Goal: Task Accomplishment & Management: Complete application form

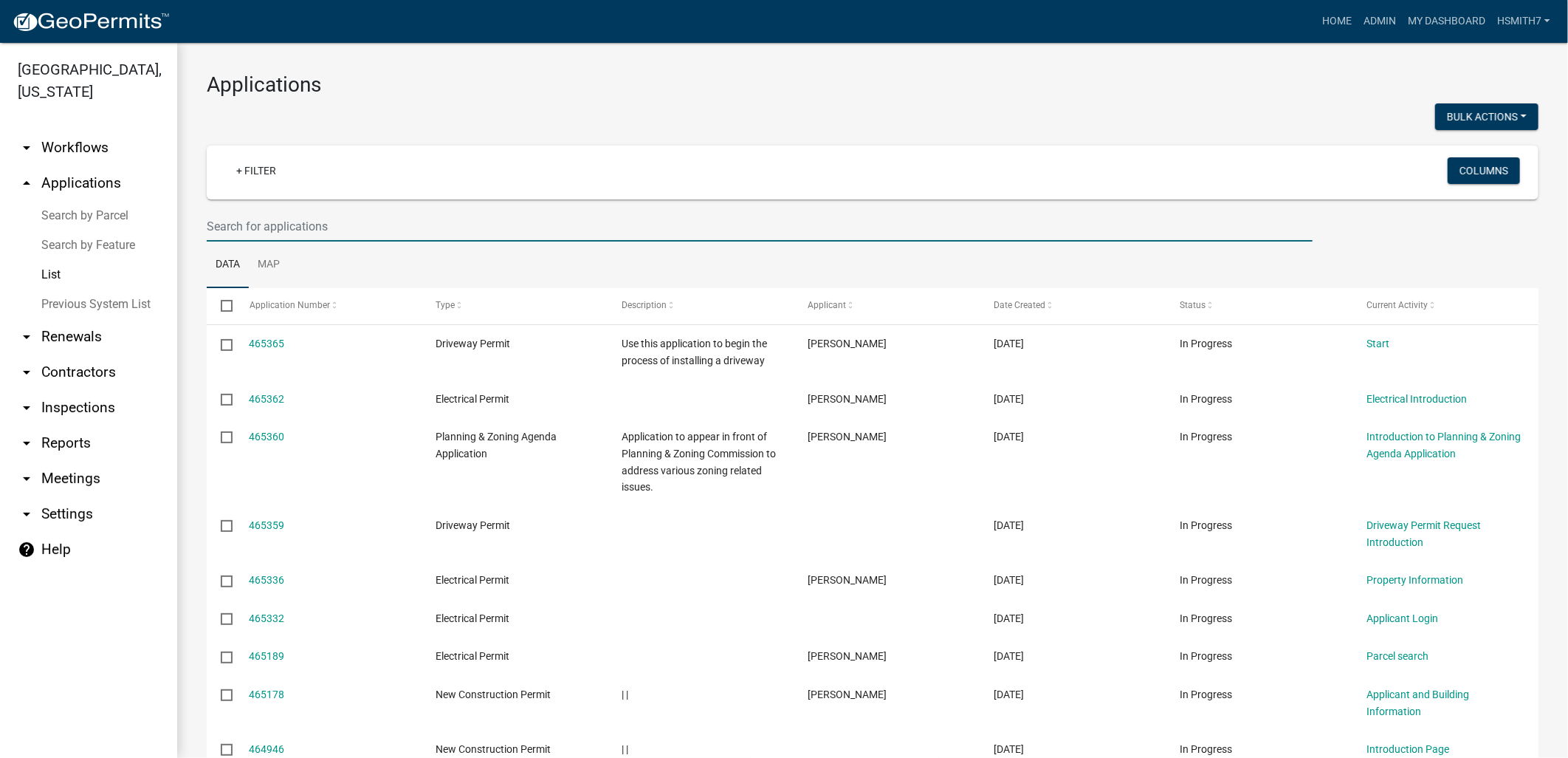
click at [372, 233] on input "text" at bounding box center [760, 227] width 1106 height 30
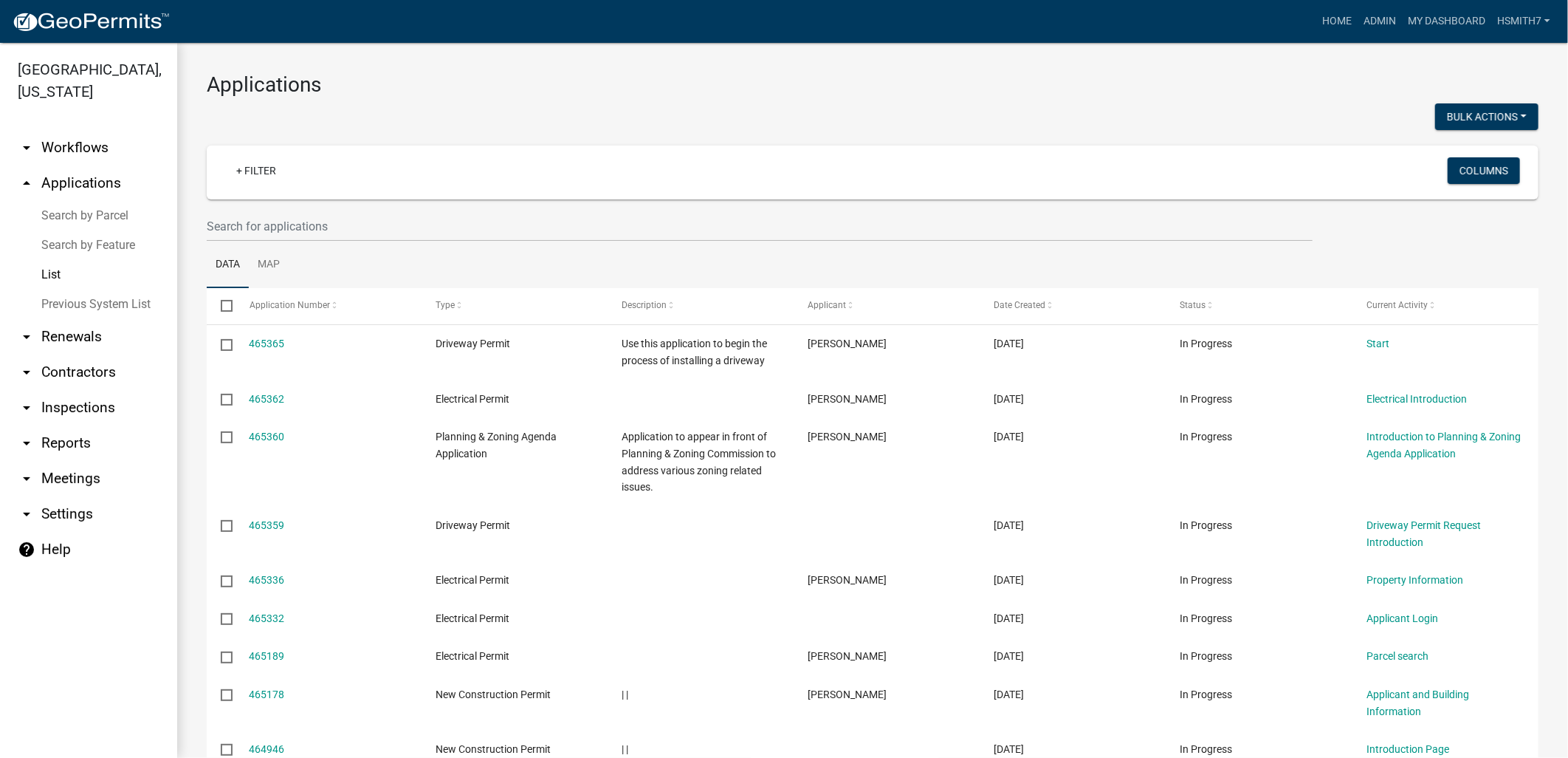
click at [314, 206] on wm-filter-builder "+ Filter Columns" at bounding box center [872, 193] width 1332 height 96
click at [381, 156] on div "+ Filter Columns" at bounding box center [872, 172] width 1319 height 54
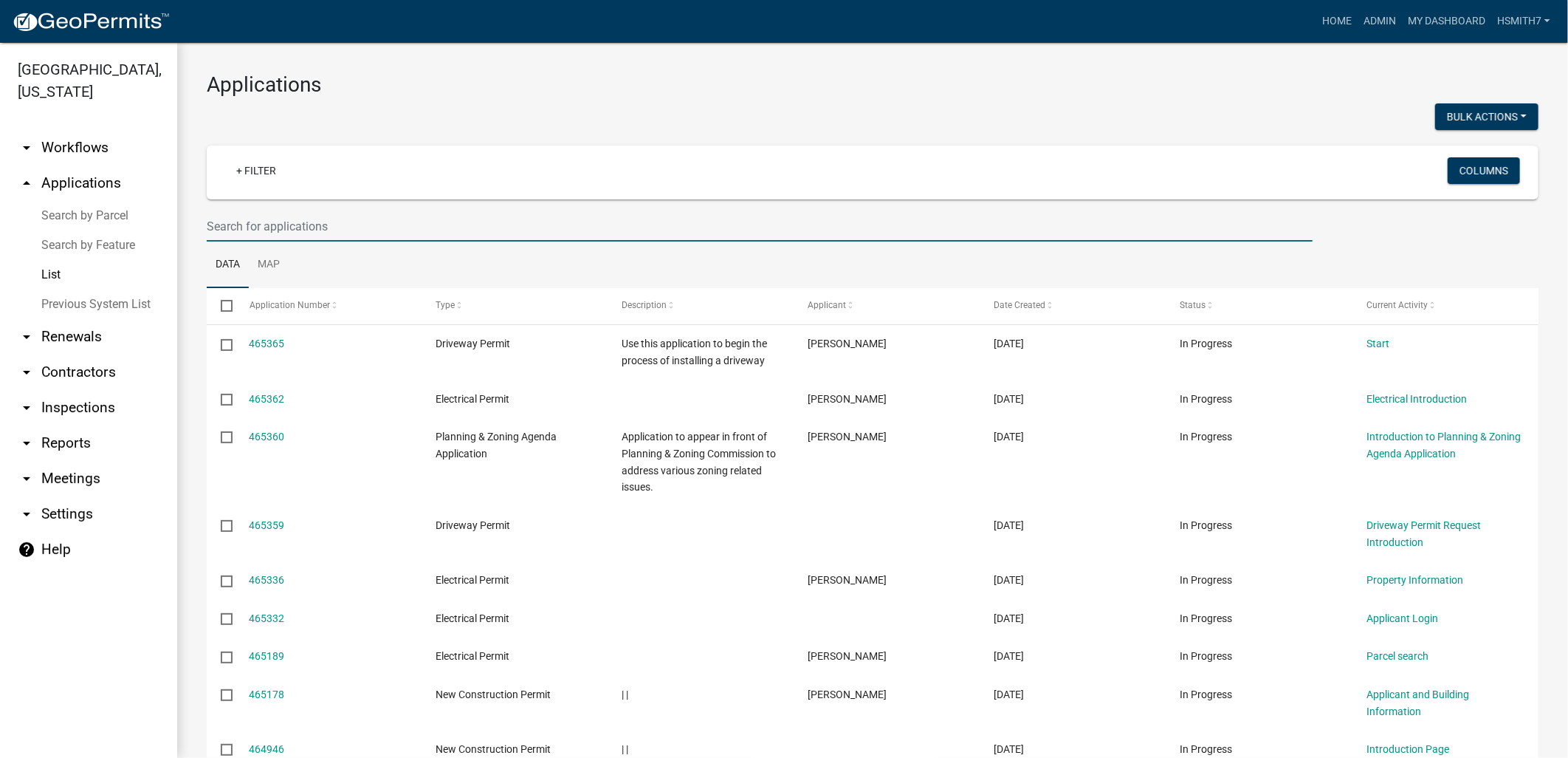
click at [430, 231] on input "text" at bounding box center [760, 227] width 1106 height 30
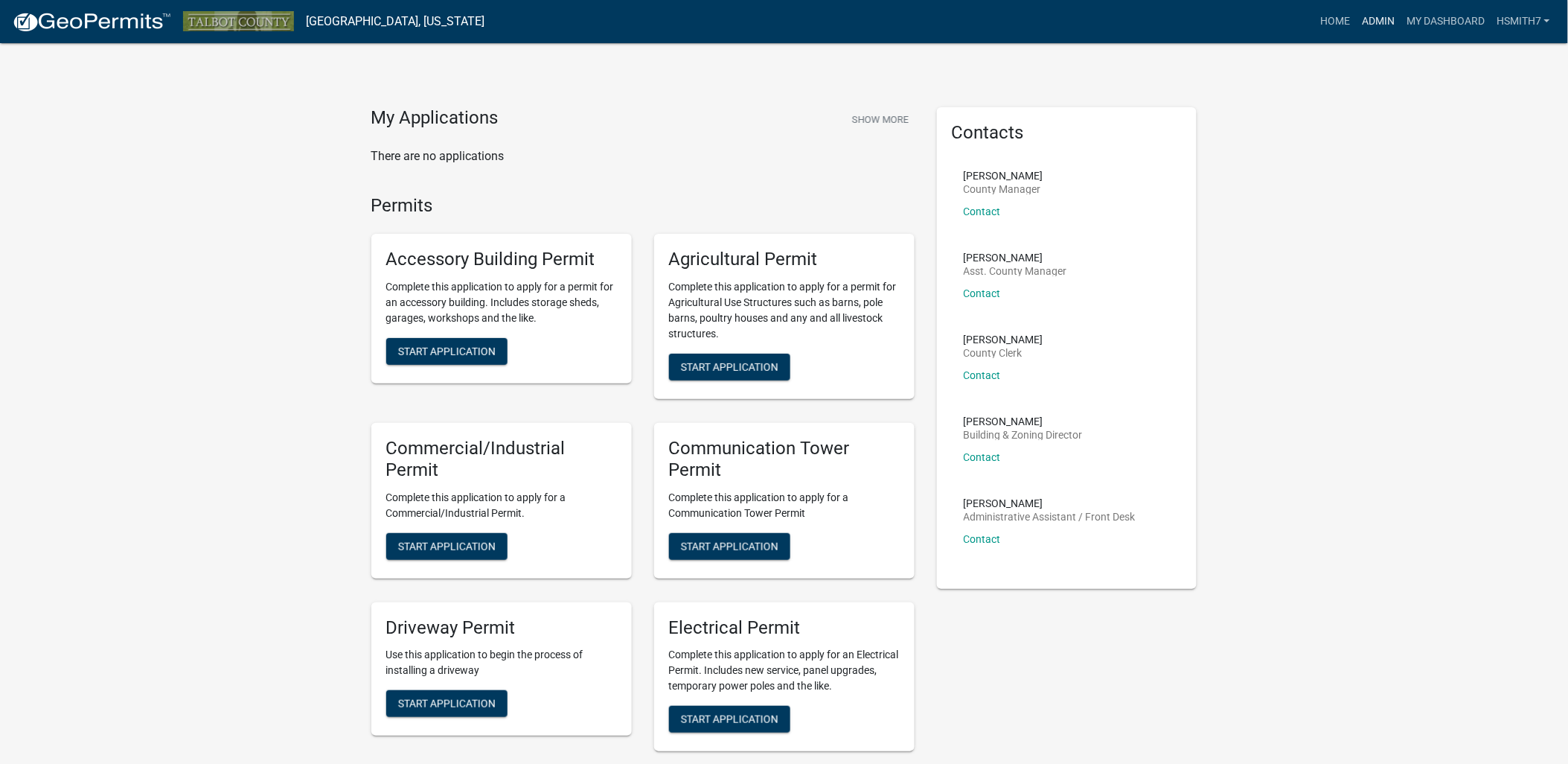
click at [1391, 28] on link "Admin" at bounding box center [1378, 21] width 45 height 28
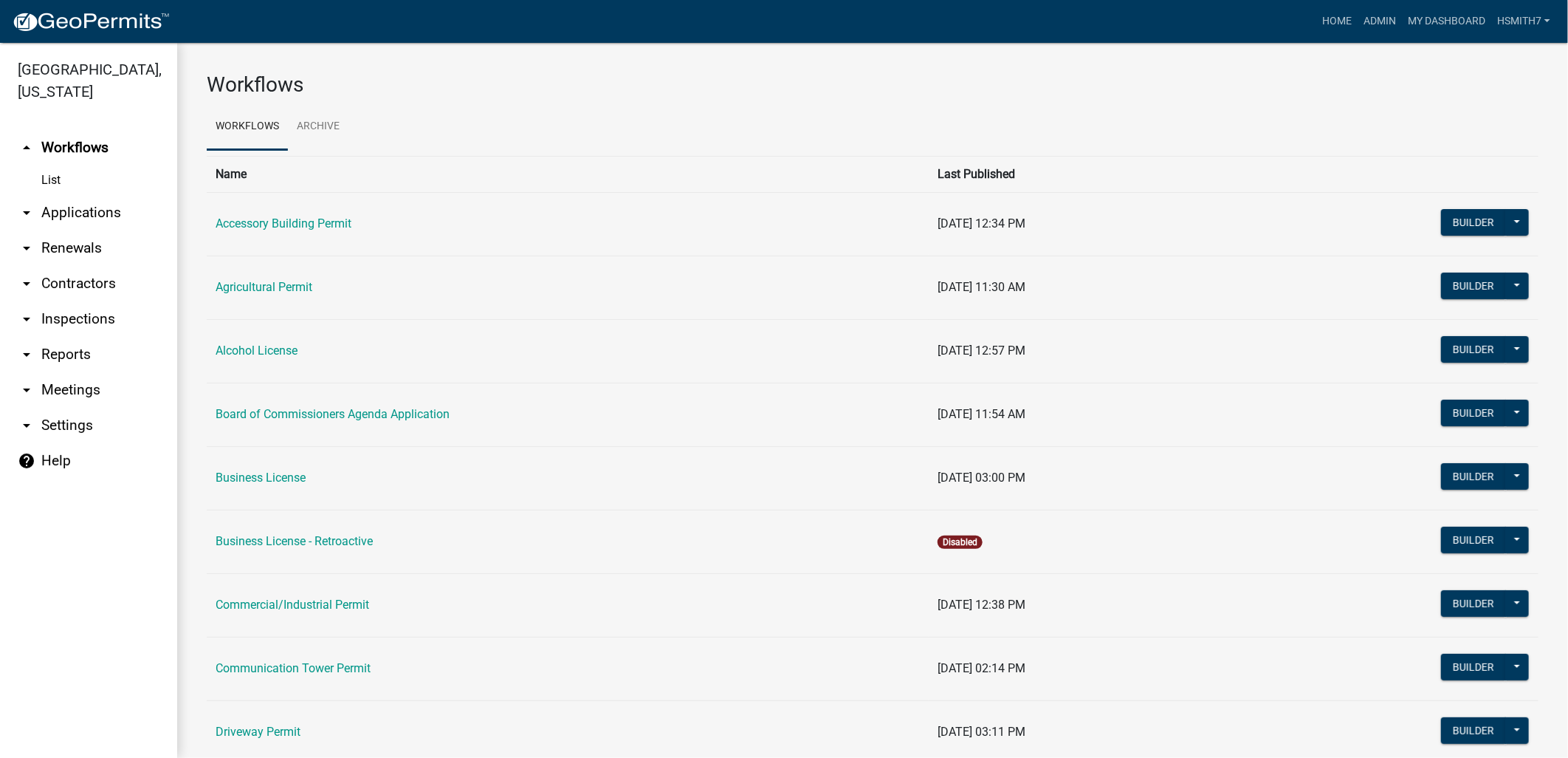
click at [75, 206] on link "arrow_drop_down Applications" at bounding box center [89, 212] width 177 height 35
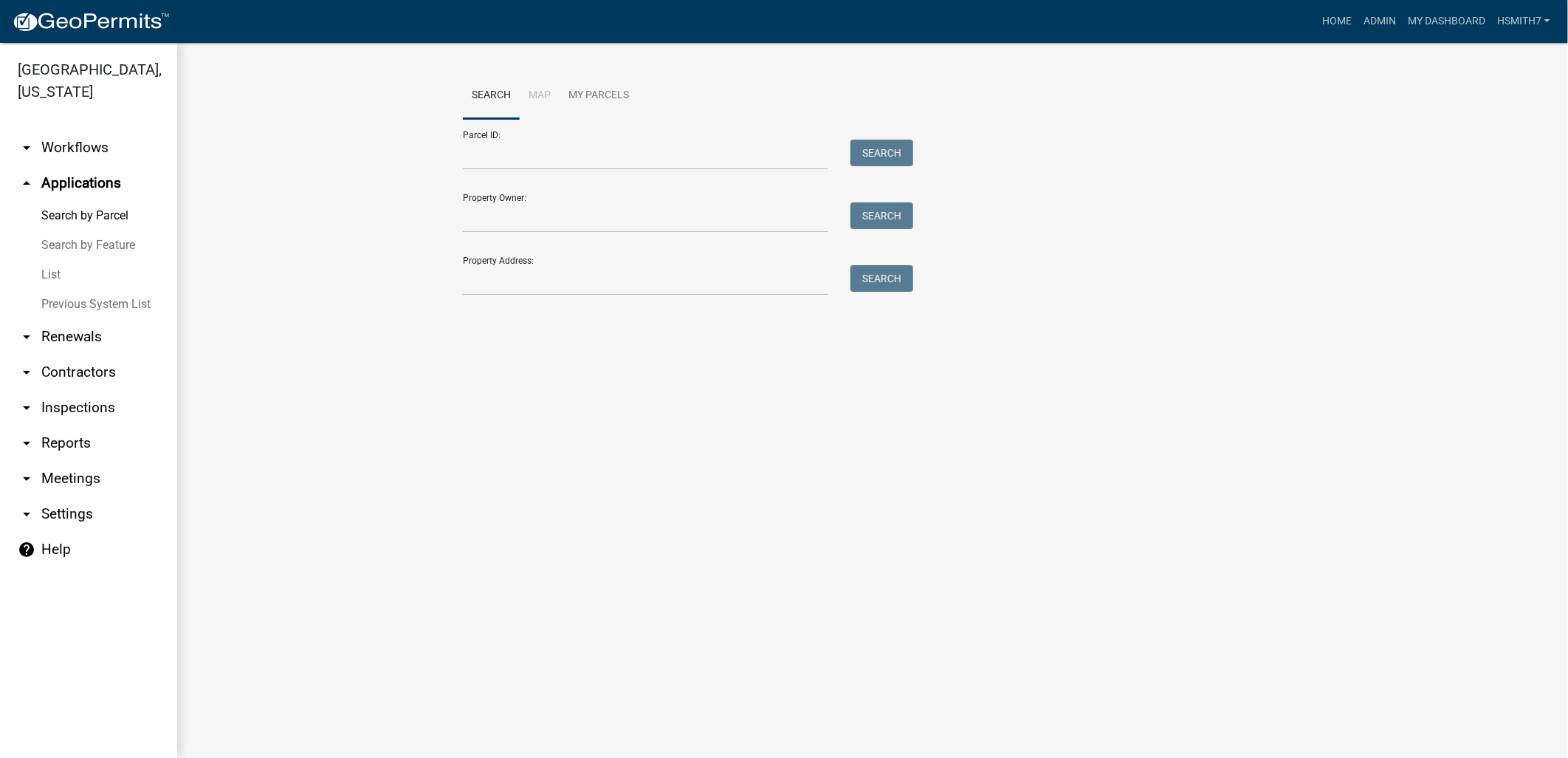
click at [54, 270] on link "List" at bounding box center [89, 274] width 177 height 30
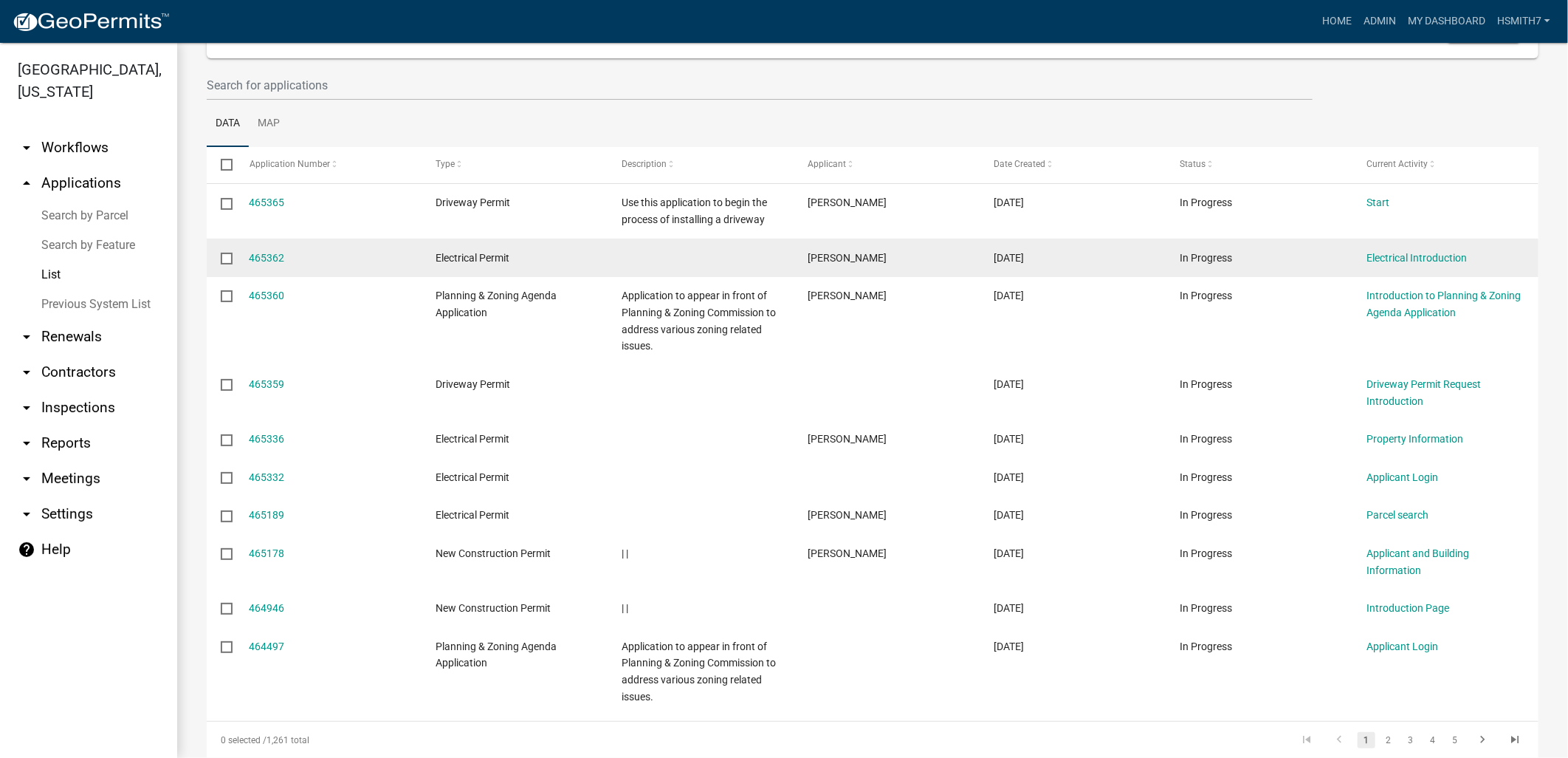
scroll to position [164, 0]
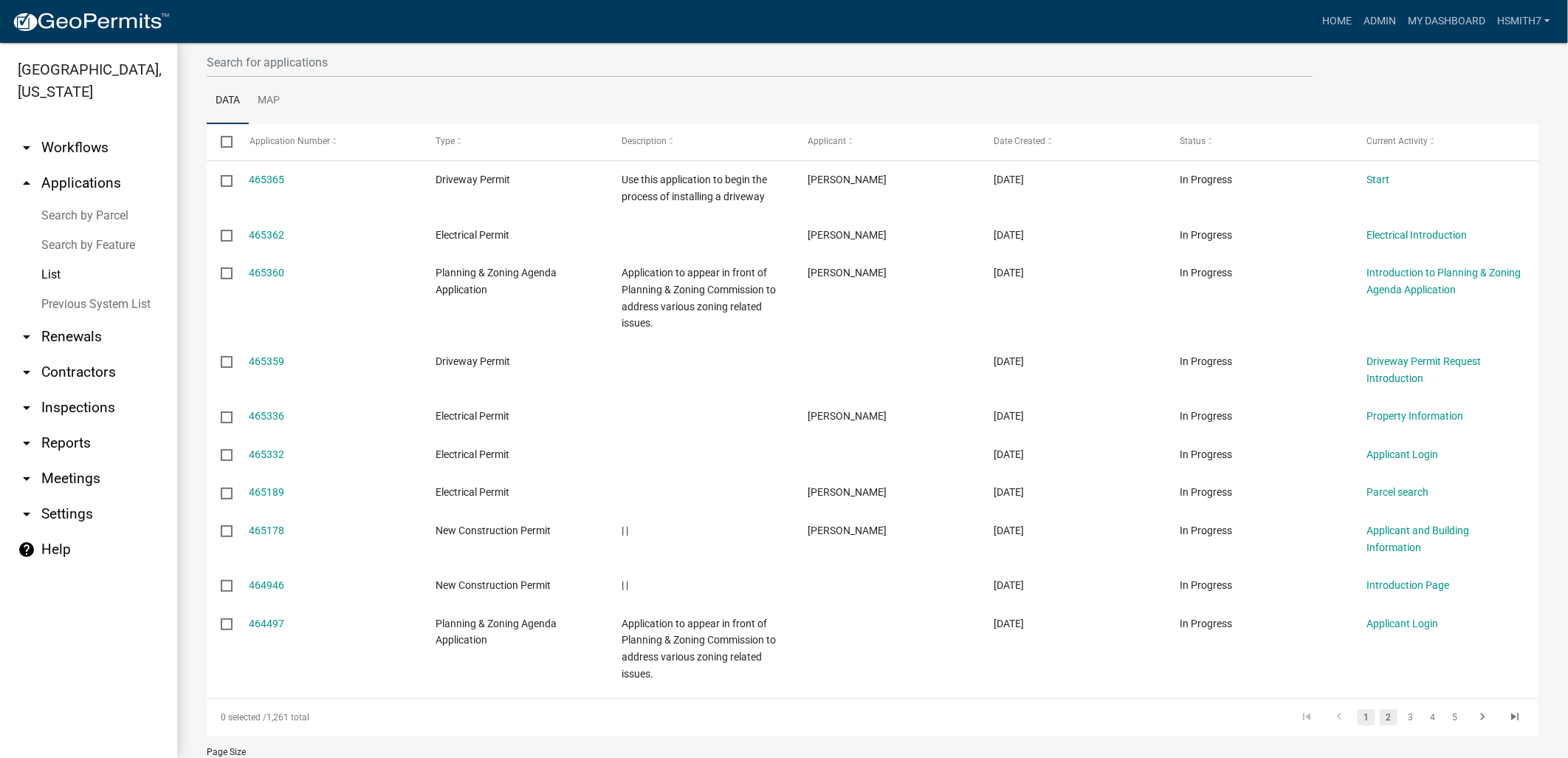
click at [1379, 719] on link "2" at bounding box center [1388, 716] width 18 height 16
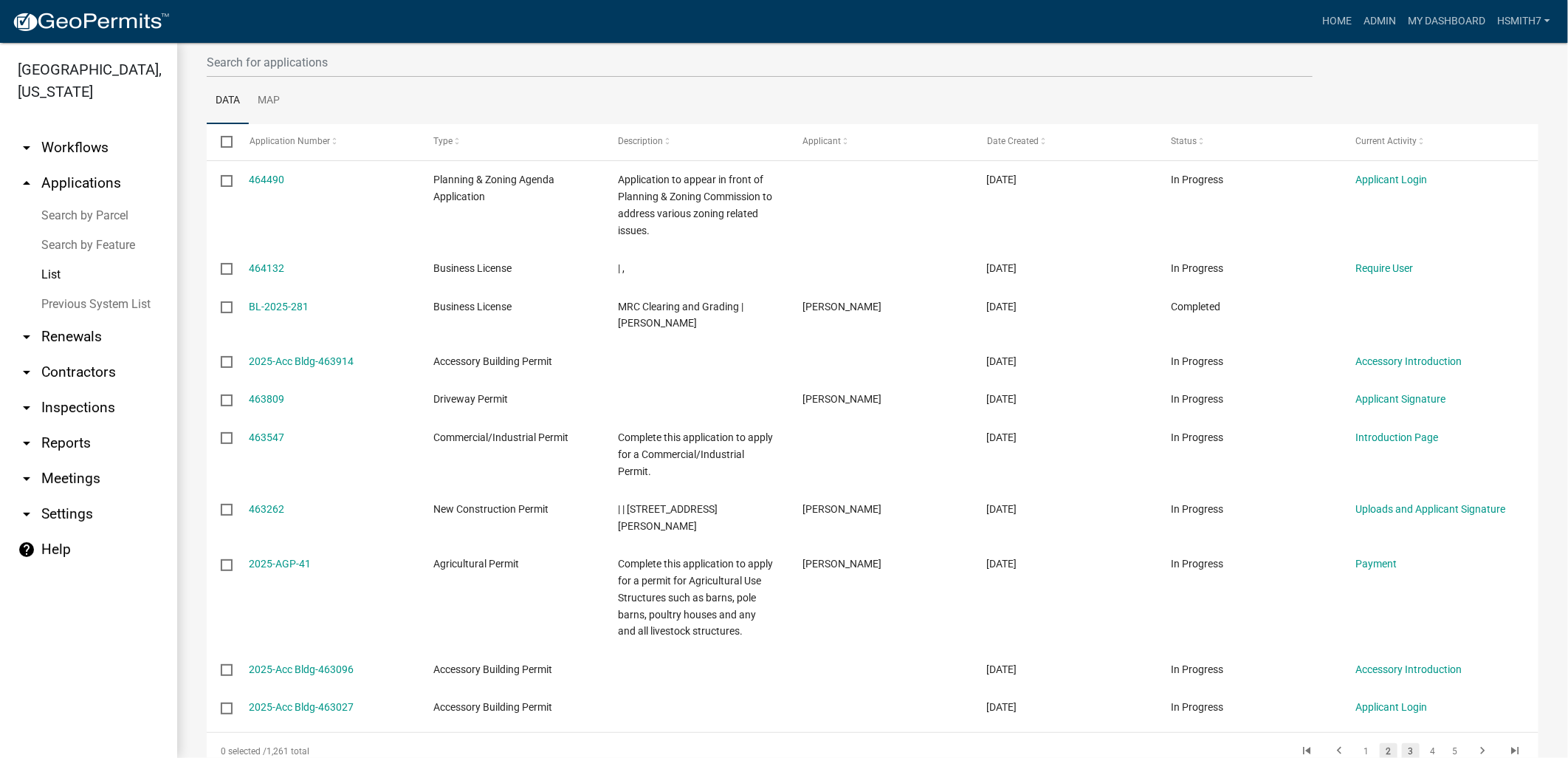
click at [1403, 743] on link "3" at bounding box center [1411, 750] width 18 height 16
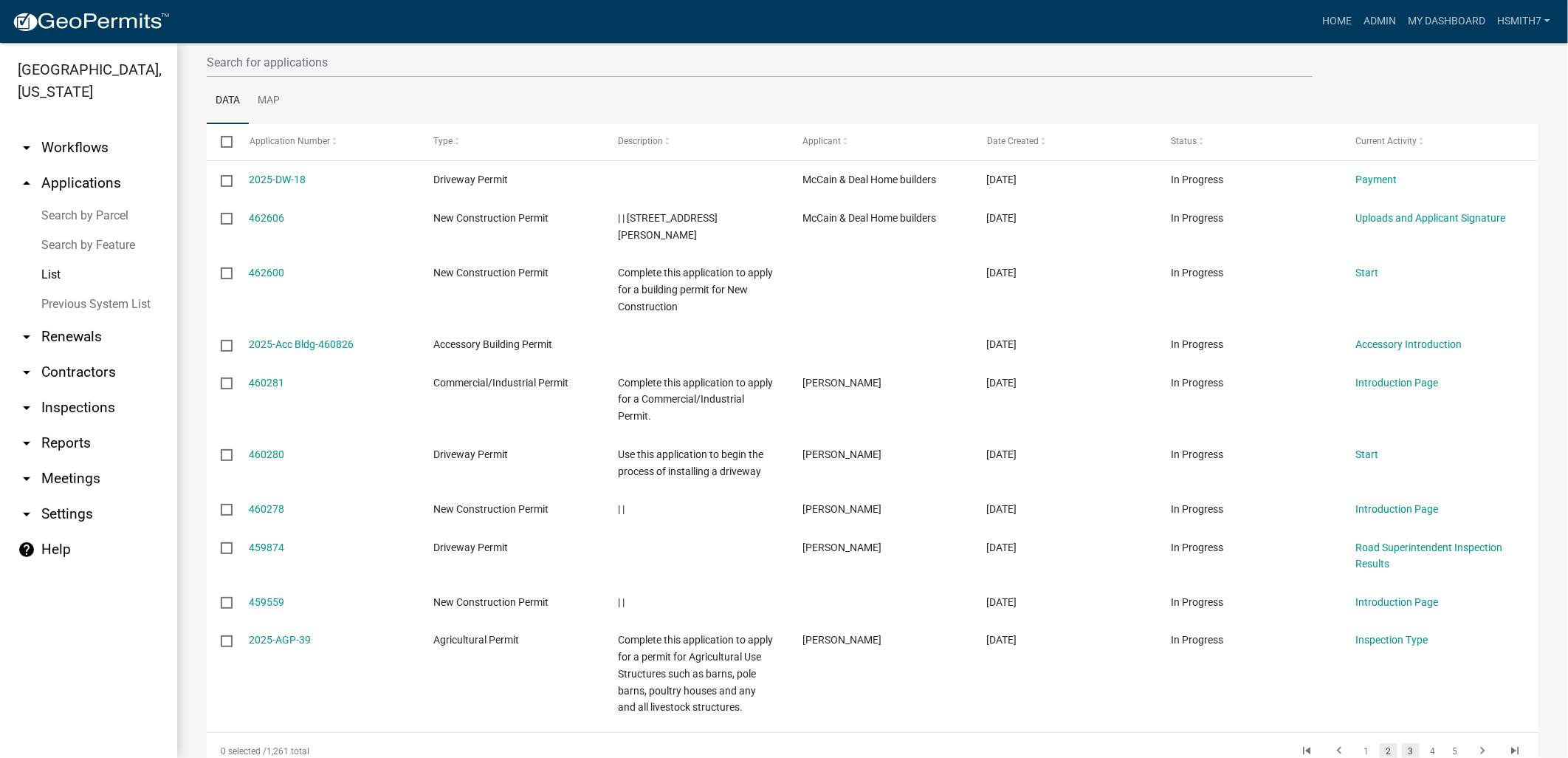
click at [1379, 743] on link "2" at bounding box center [1388, 750] width 18 height 16
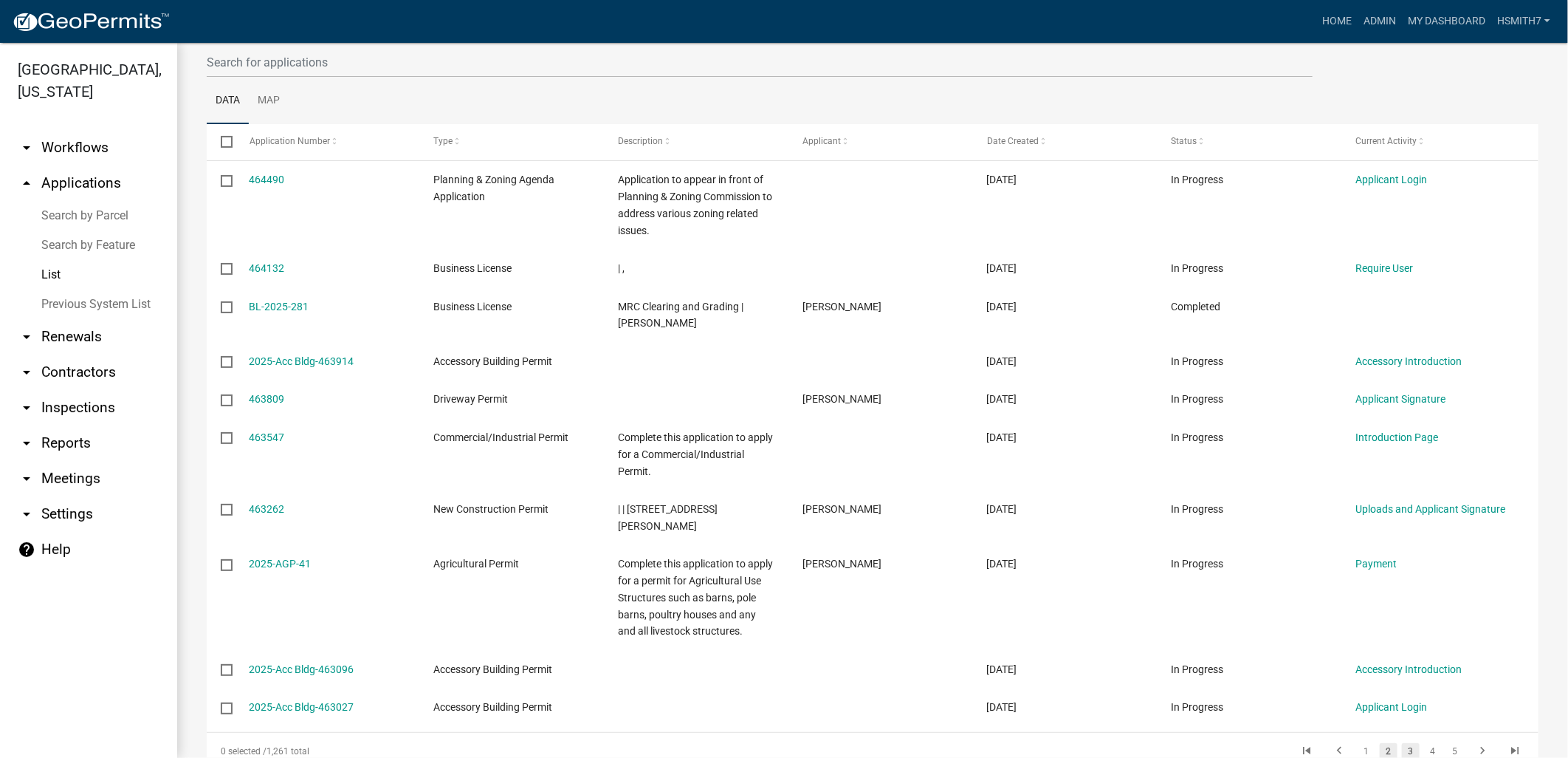
click at [1402, 743] on link "3" at bounding box center [1411, 750] width 18 height 16
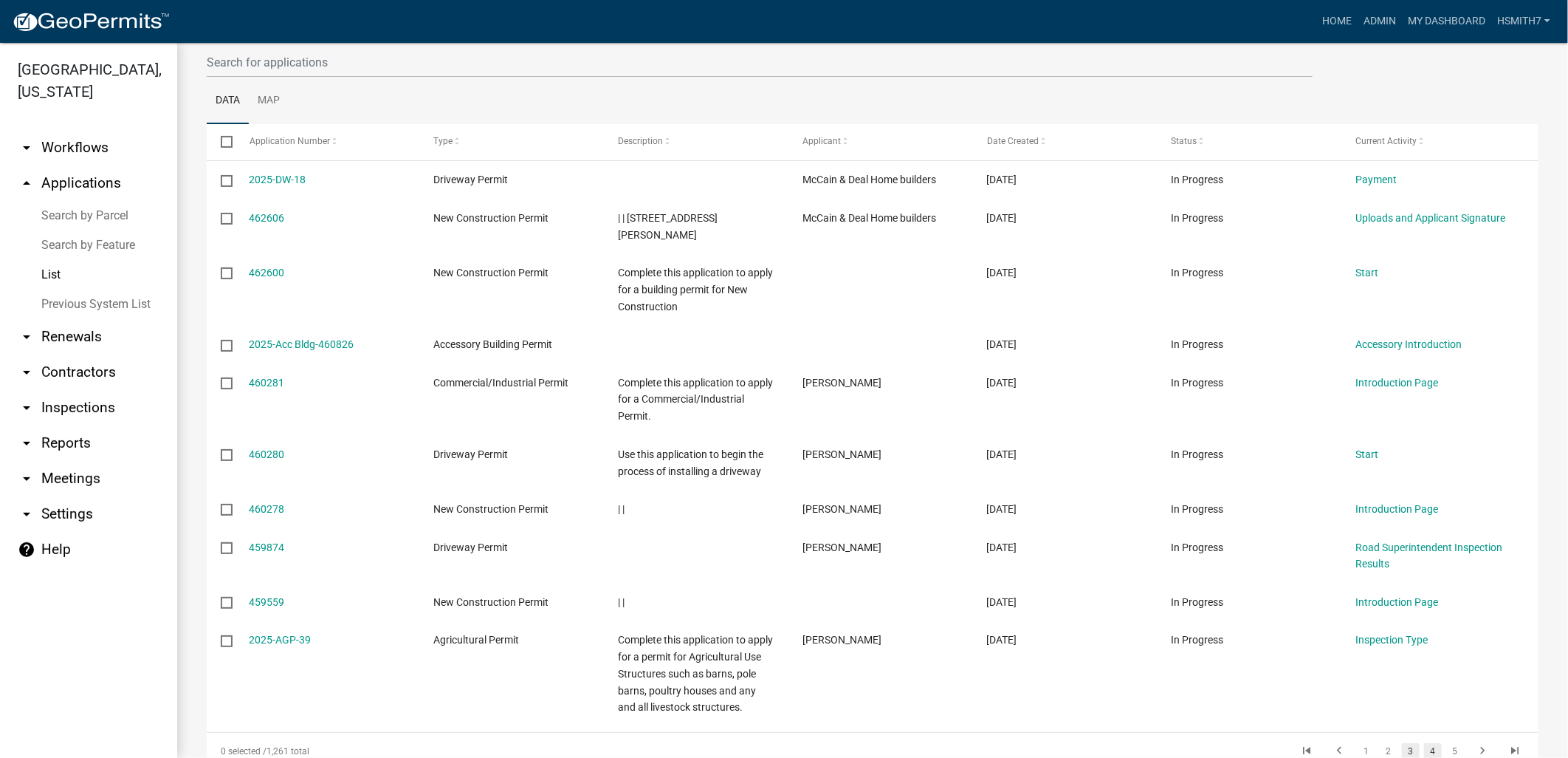
click at [1424, 743] on link "4" at bounding box center [1433, 750] width 18 height 16
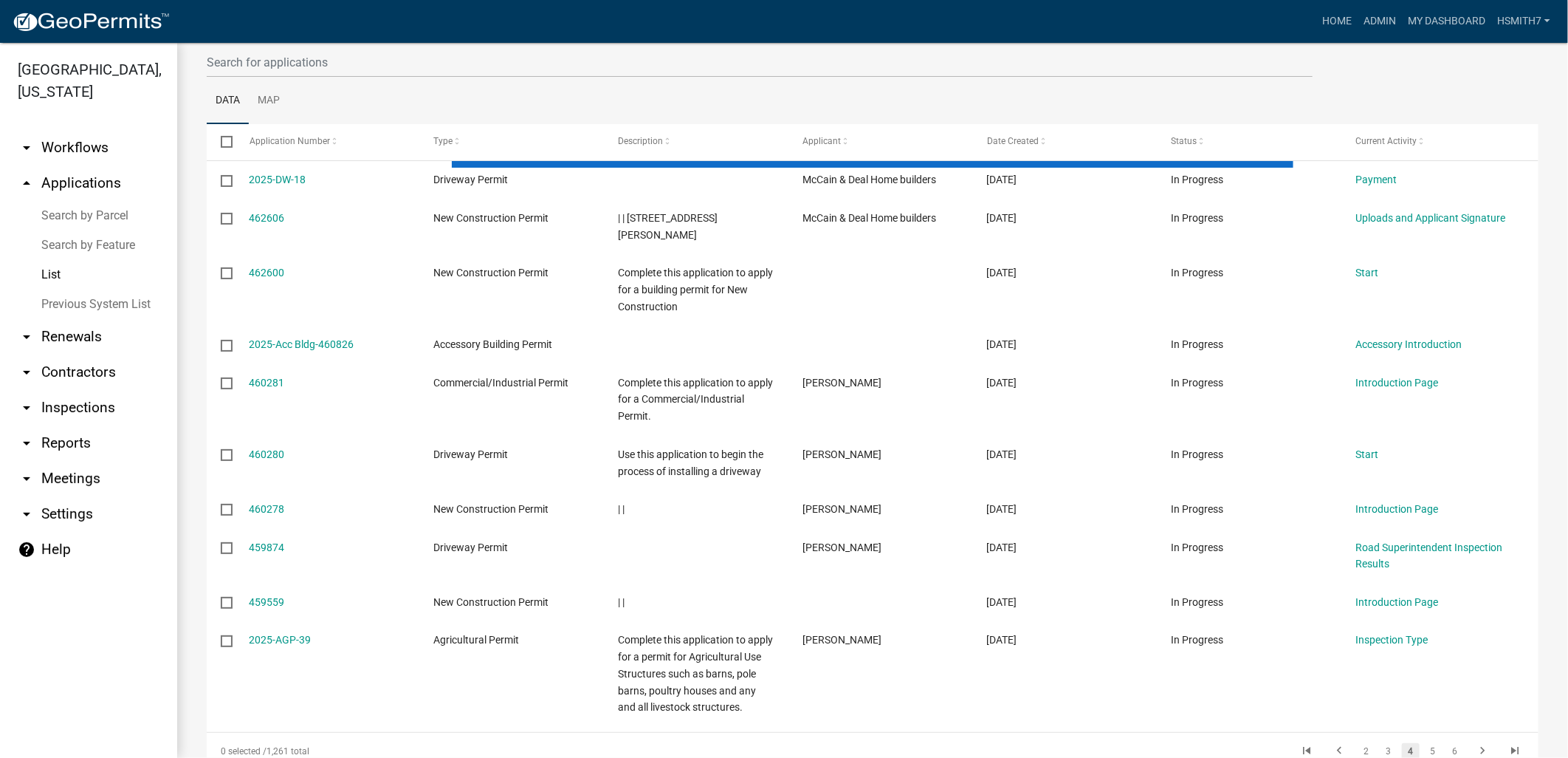
scroll to position [150, 0]
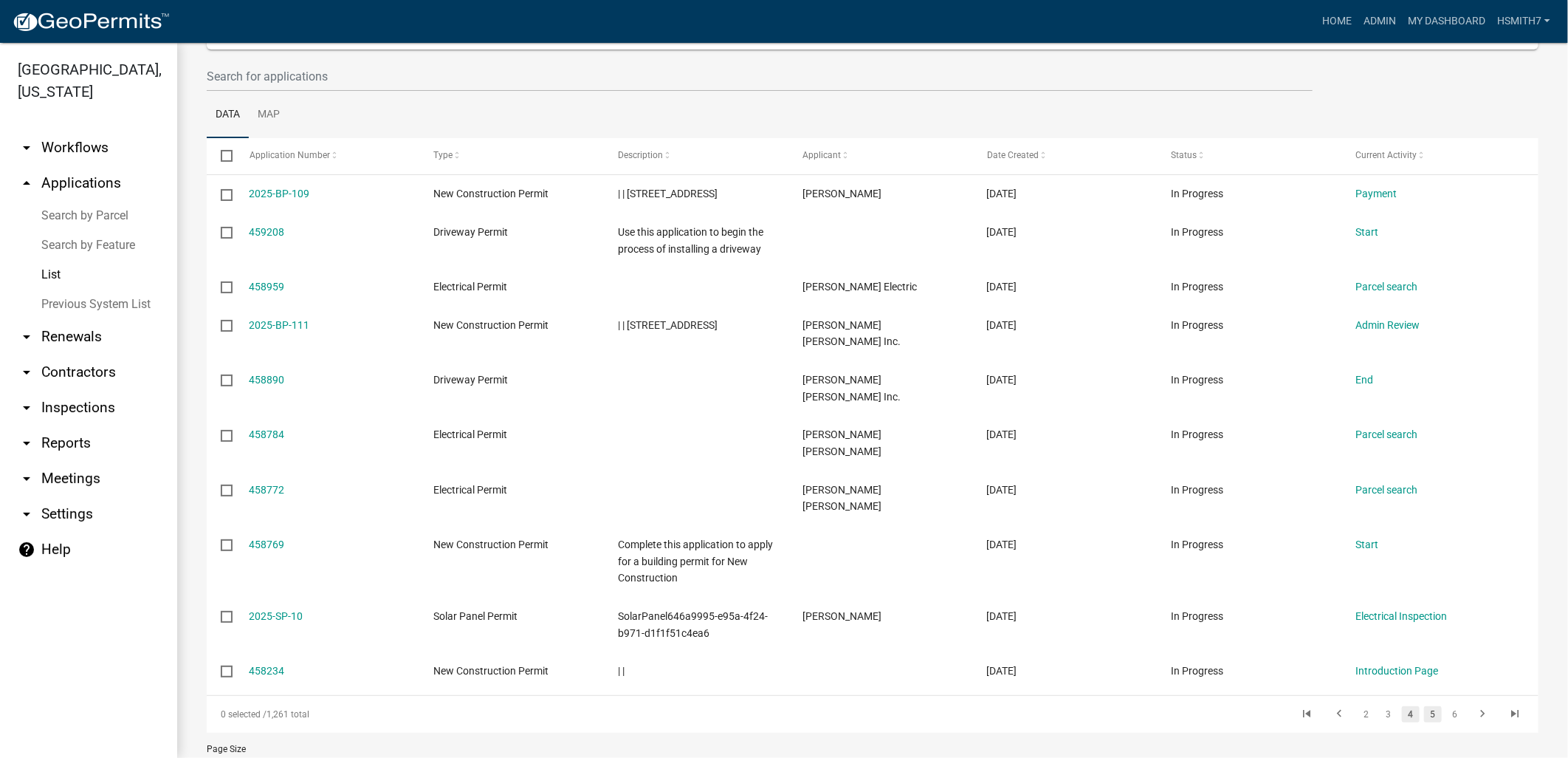
click at [1424, 706] on link "5" at bounding box center [1433, 713] width 18 height 16
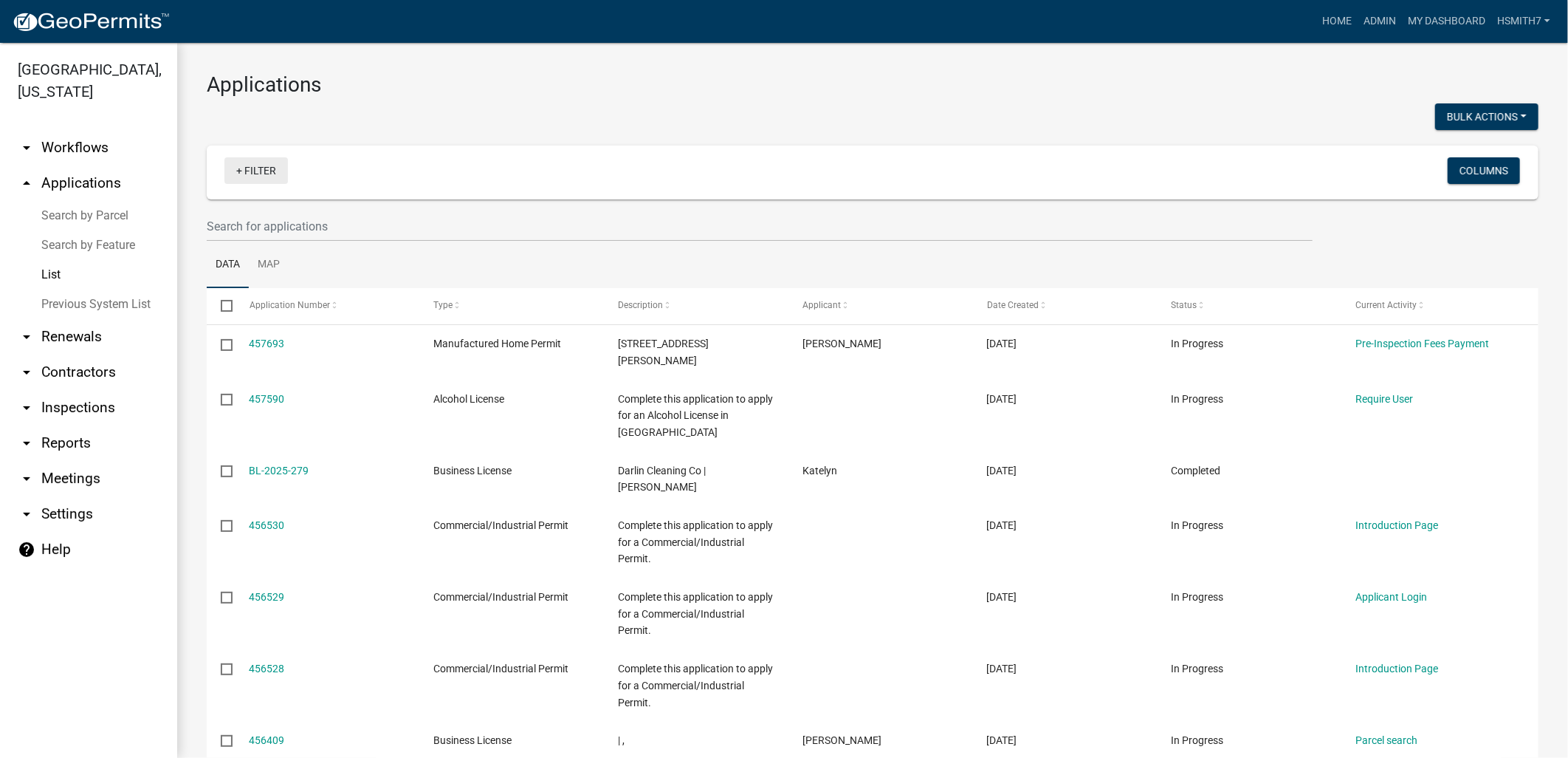
click at [248, 172] on link "+ Filter" at bounding box center [256, 170] width 64 height 27
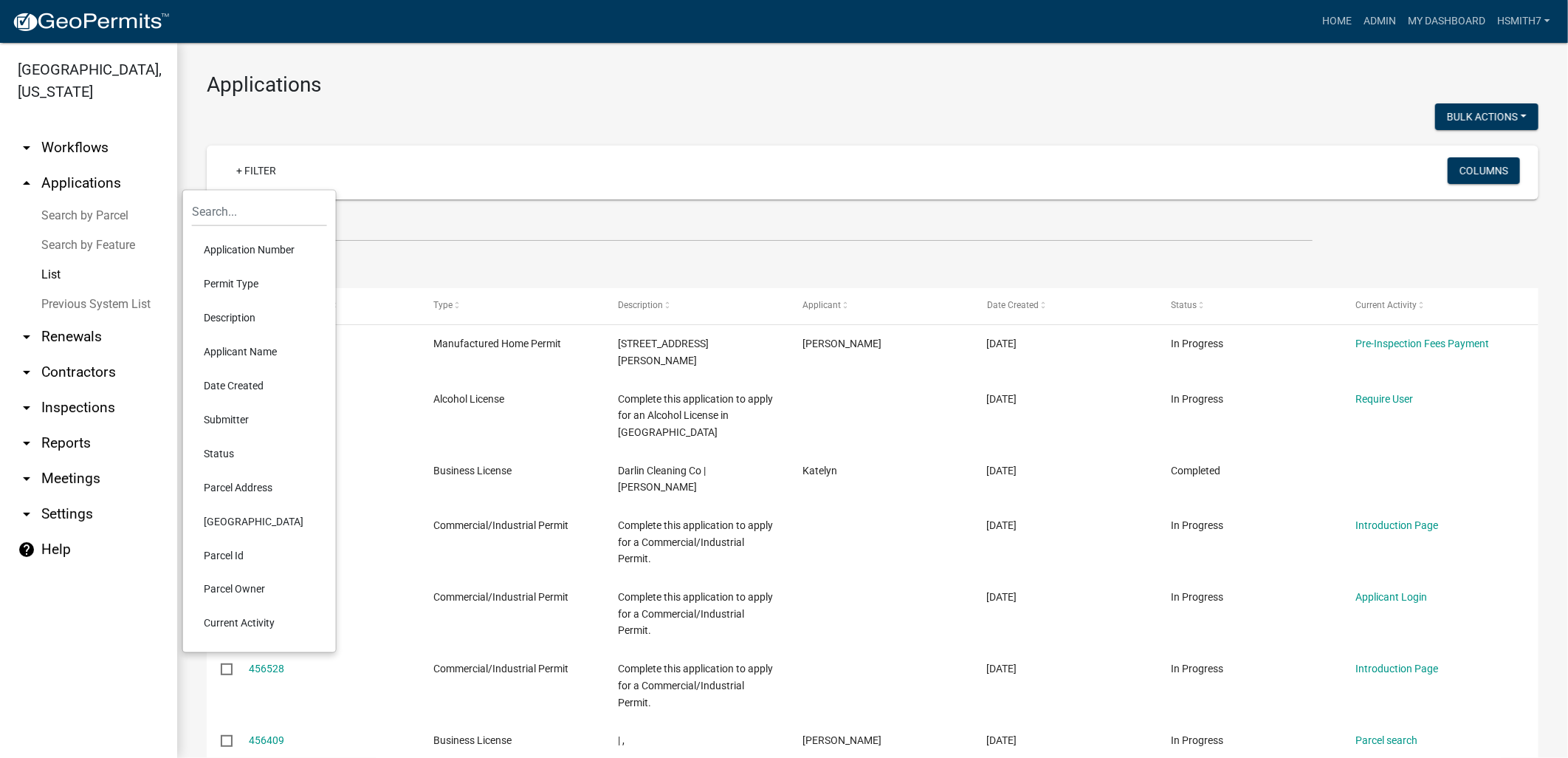
click at [263, 618] on li "Current Activity" at bounding box center [260, 624] width 135 height 34
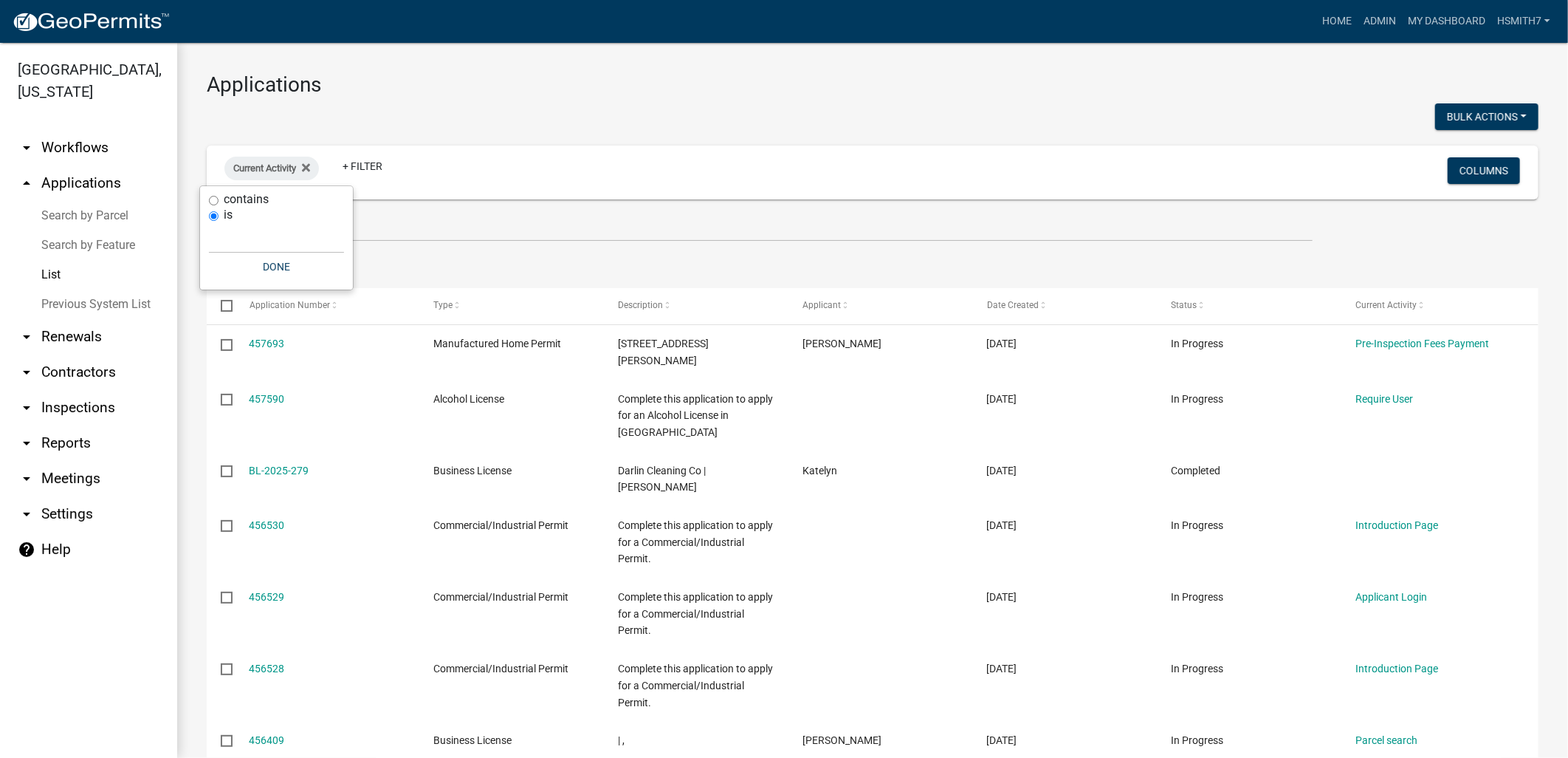
click at [209, 207] on div "contains" at bounding box center [276, 200] width 135 height 15
click at [212, 201] on input "contains" at bounding box center [213, 201] width 10 height 10
radio input "true"
click at [256, 212] on input "text" at bounding box center [276, 223] width 135 height 30
click at [216, 242] on input "is" at bounding box center [213, 247] width 10 height 10
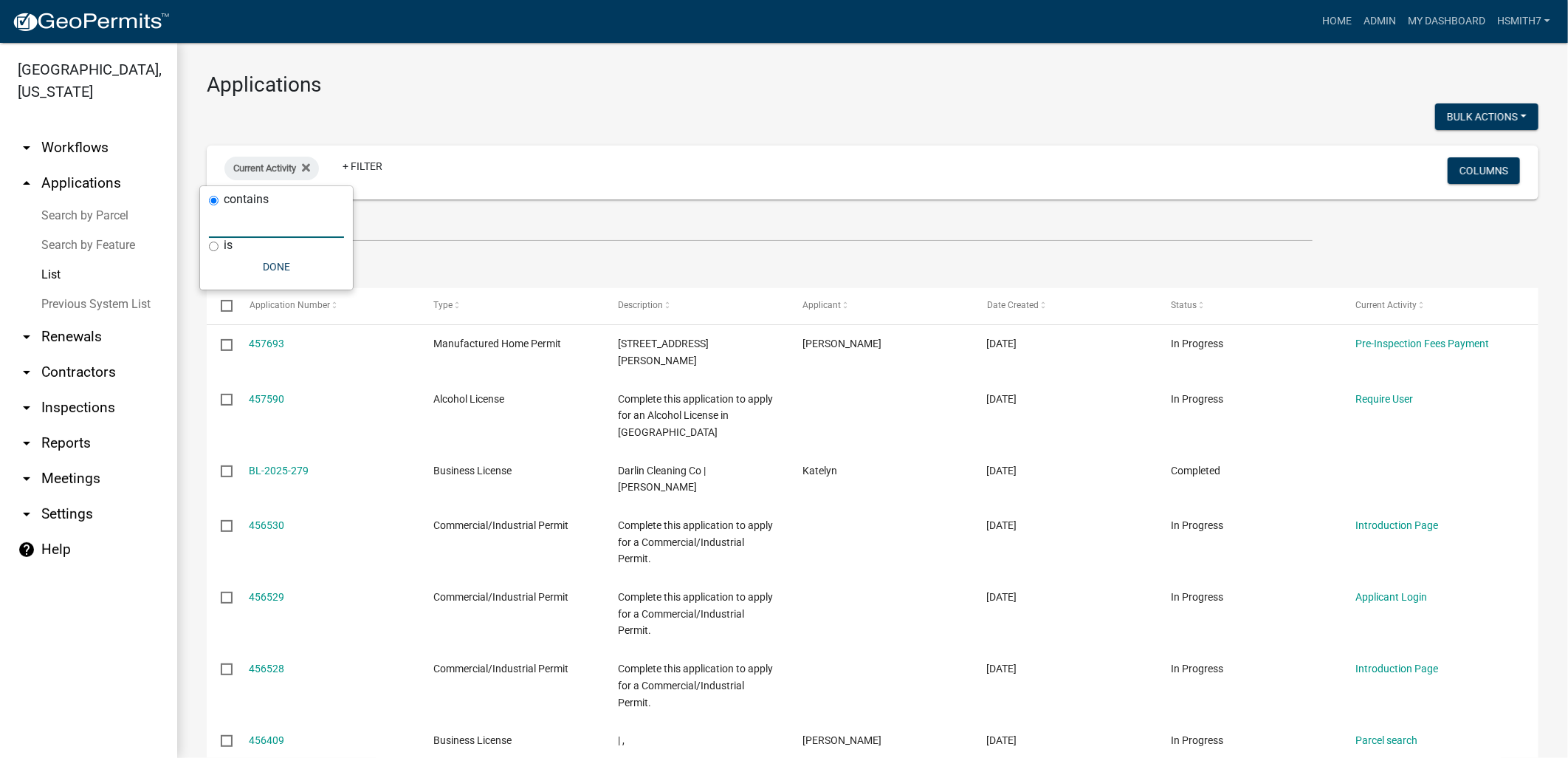
radio input "true"
click at [266, 273] on button "Done" at bounding box center [276, 267] width 135 height 27
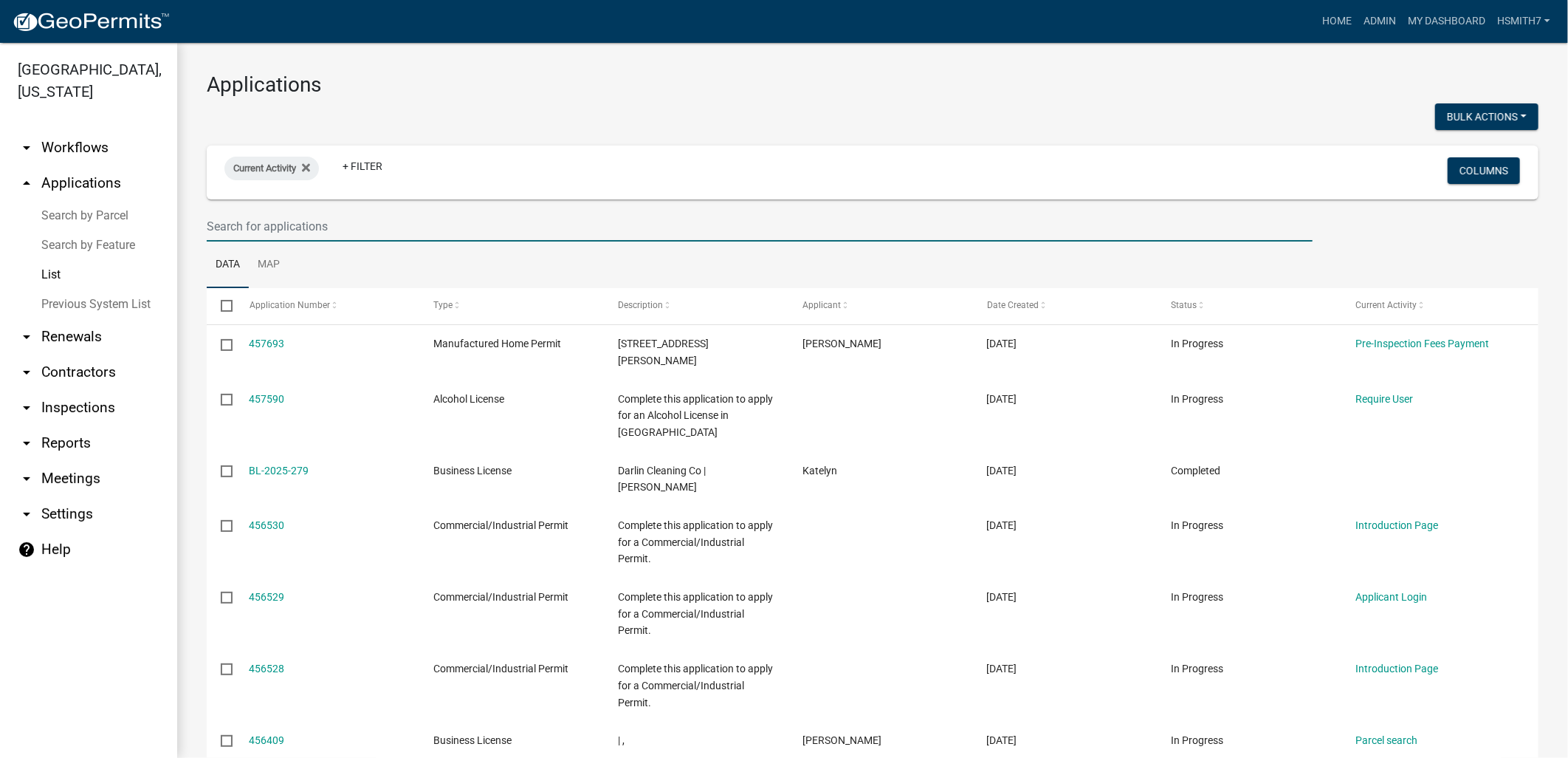
click at [480, 216] on input "text" at bounding box center [760, 227] width 1106 height 30
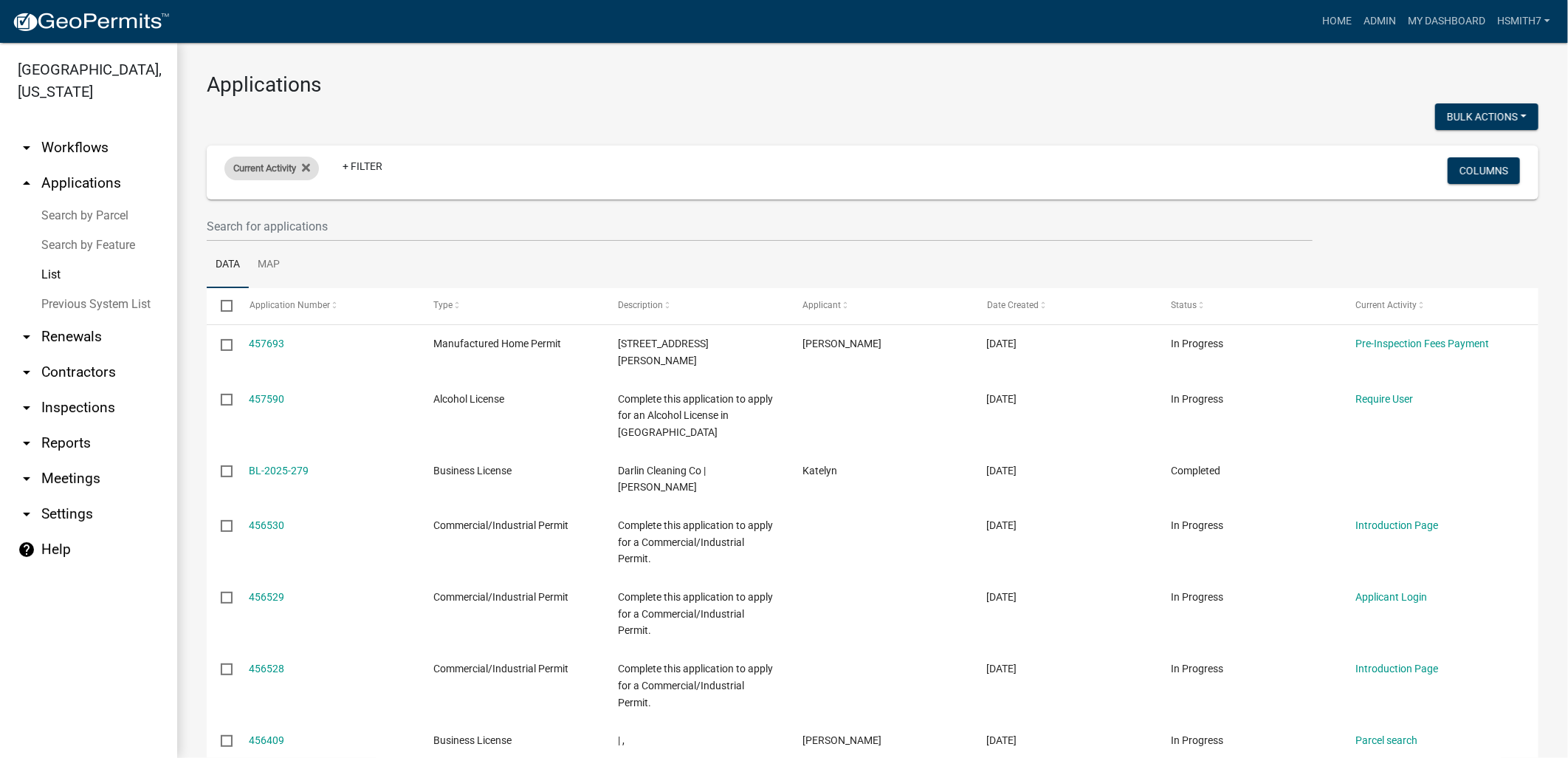
click at [315, 170] on div "Current Activity" at bounding box center [271, 168] width 94 height 24
click at [455, 207] on wm-filter-builder "Current Activity + Filter Columns" at bounding box center [872, 193] width 1332 height 96
click at [307, 164] on icon at bounding box center [306, 167] width 9 height 9
click at [268, 171] on link "+ Filter" at bounding box center [256, 170] width 64 height 27
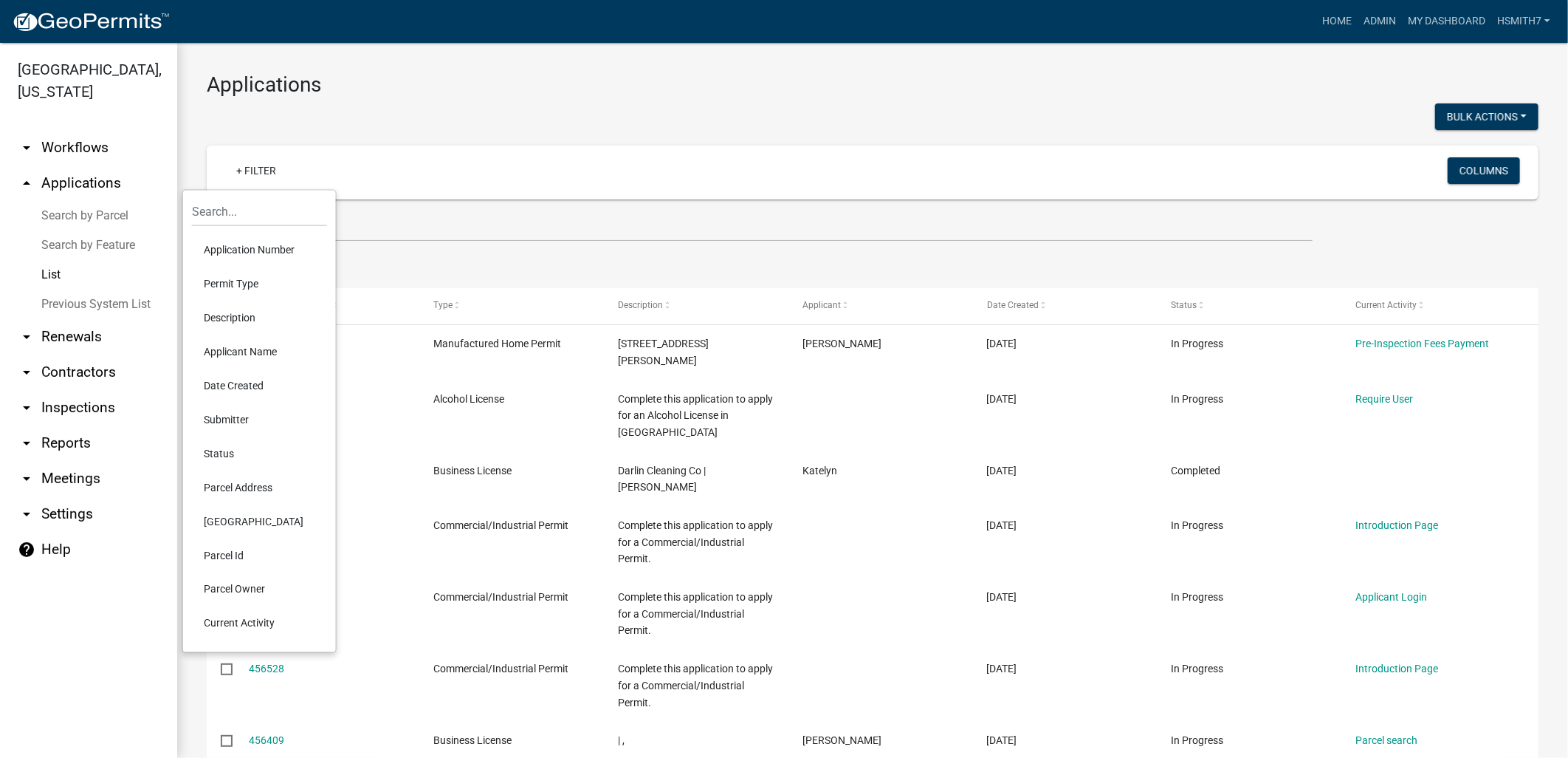
click at [260, 277] on li "Permit Type" at bounding box center [260, 284] width 135 height 34
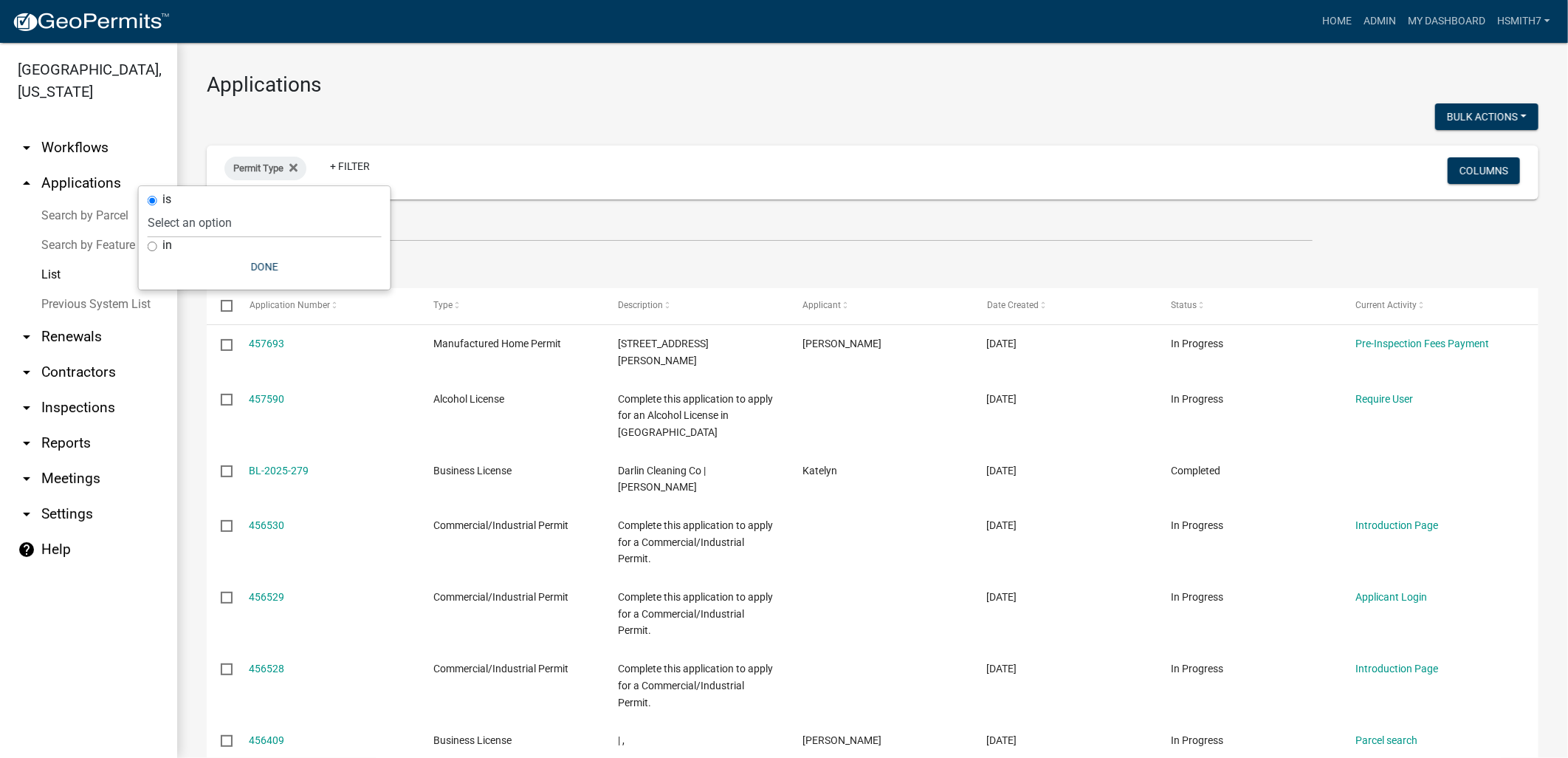
click at [166, 239] on label "in" at bounding box center [168, 245] width 10 height 11
click at [157, 242] on input "in" at bounding box center [152, 247] width 10 height 10
radio input "true"
select select
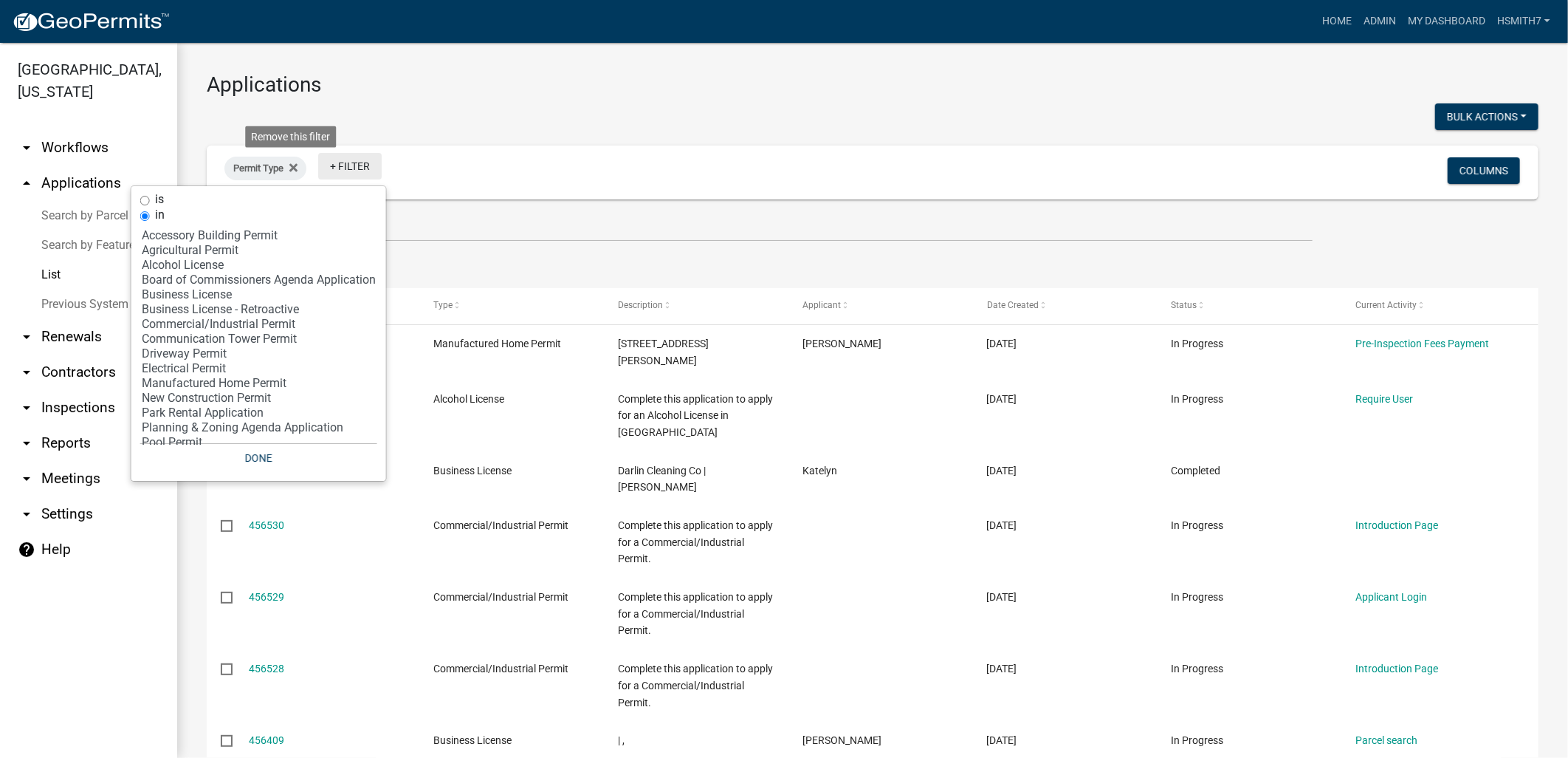
click at [286, 159] on fa-icon at bounding box center [290, 168] width 14 height 24
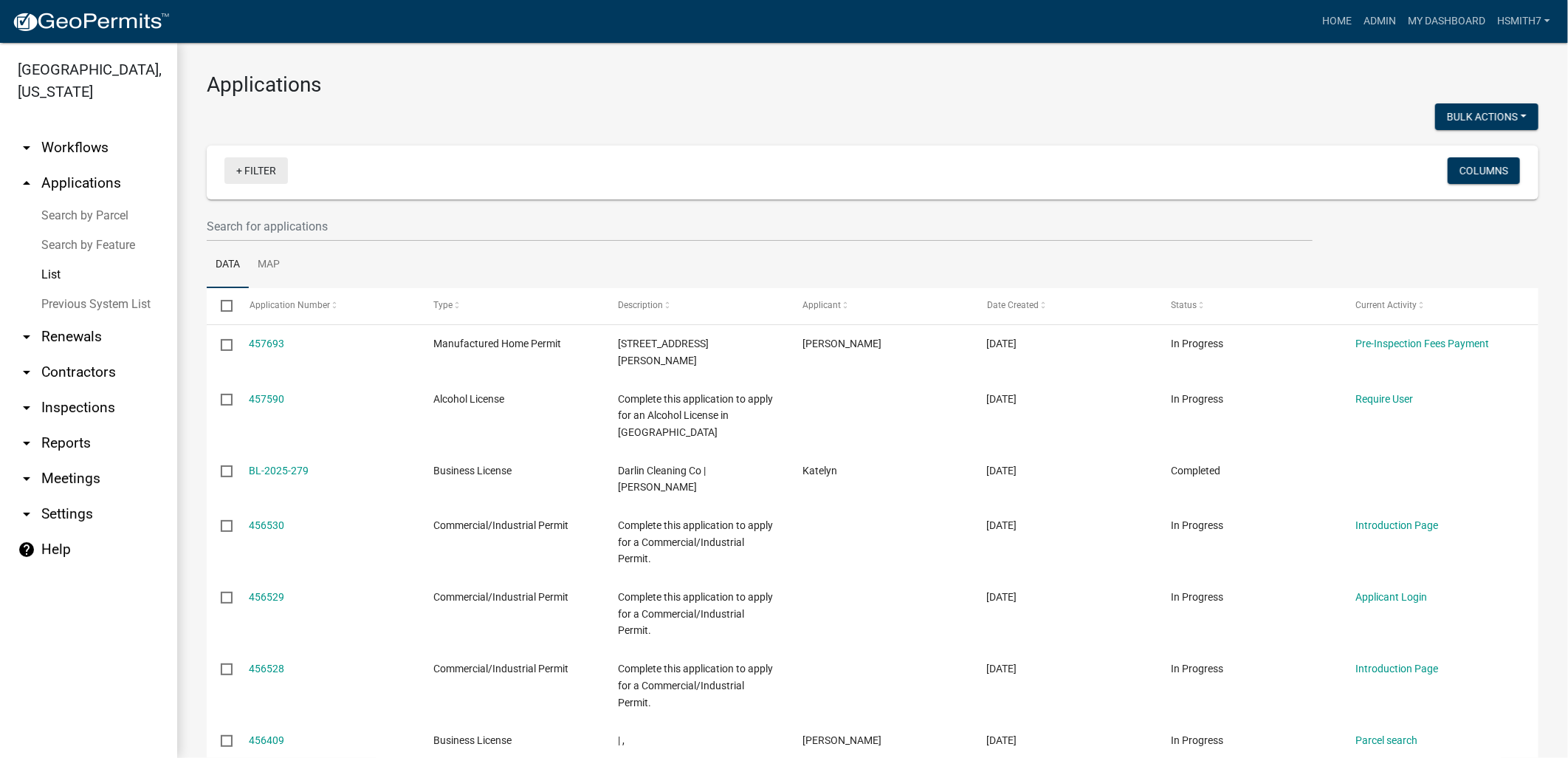
click at [281, 167] on link "+ Filter" at bounding box center [256, 170] width 64 height 27
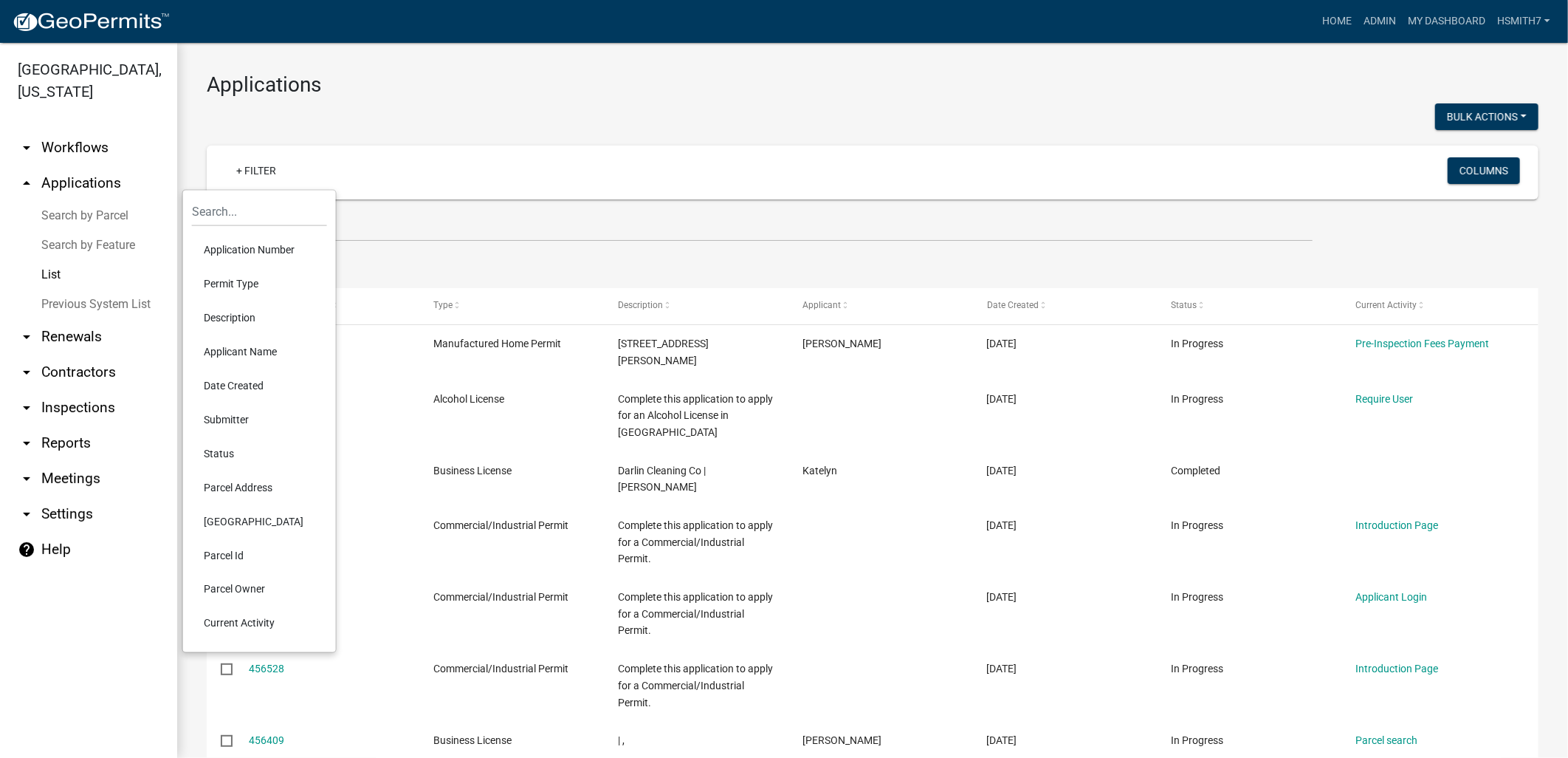
click at [262, 630] on li "Current Activity" at bounding box center [260, 624] width 135 height 34
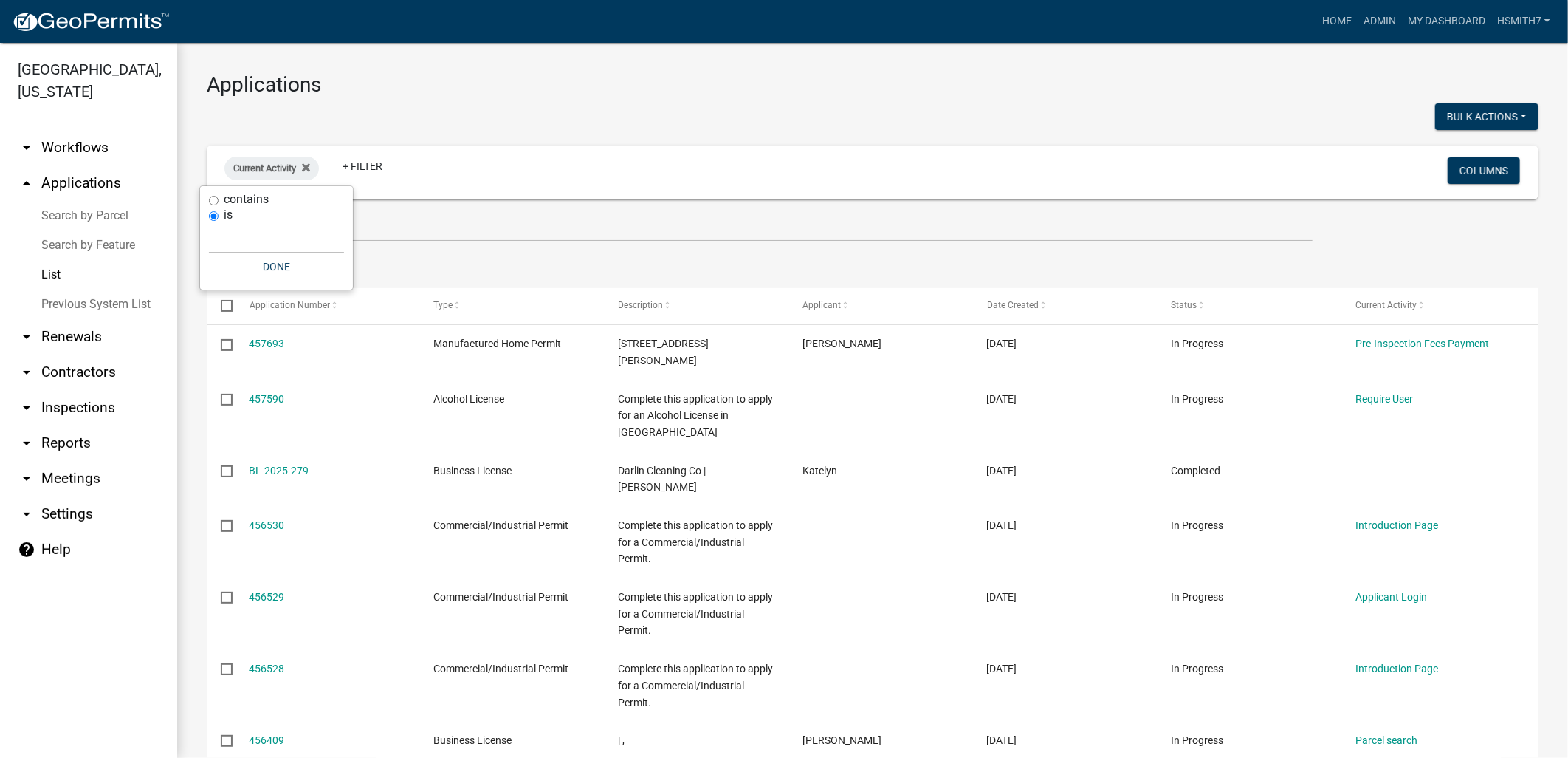
click at [215, 201] on input "contains" at bounding box center [213, 201] width 10 height 10
radio input "true"
click at [215, 245] on input "is" at bounding box center [213, 247] width 10 height 10
radio input "true"
click at [234, 241] on input "text" at bounding box center [276, 238] width 135 height 30
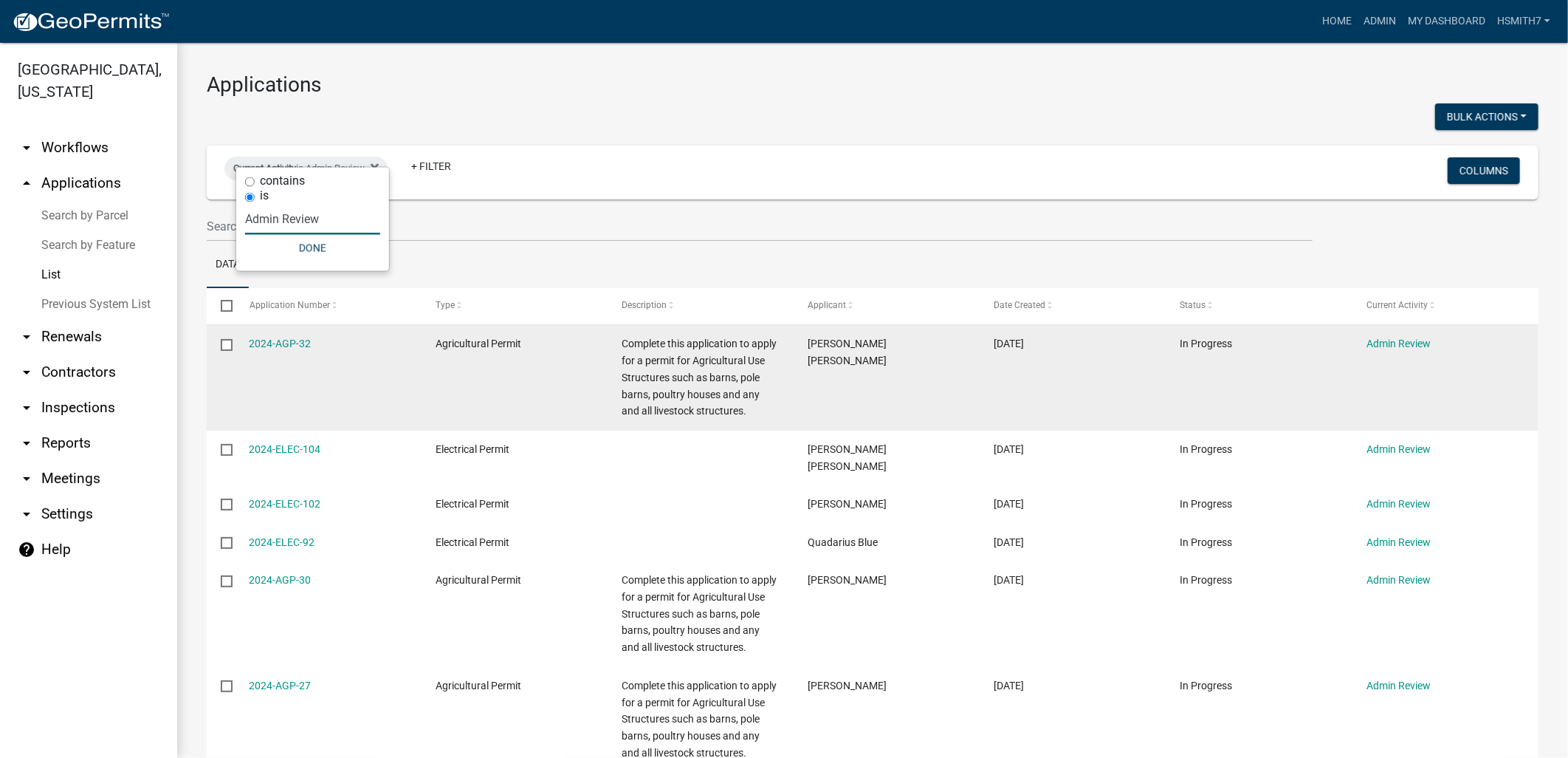
scroll to position [131, 0]
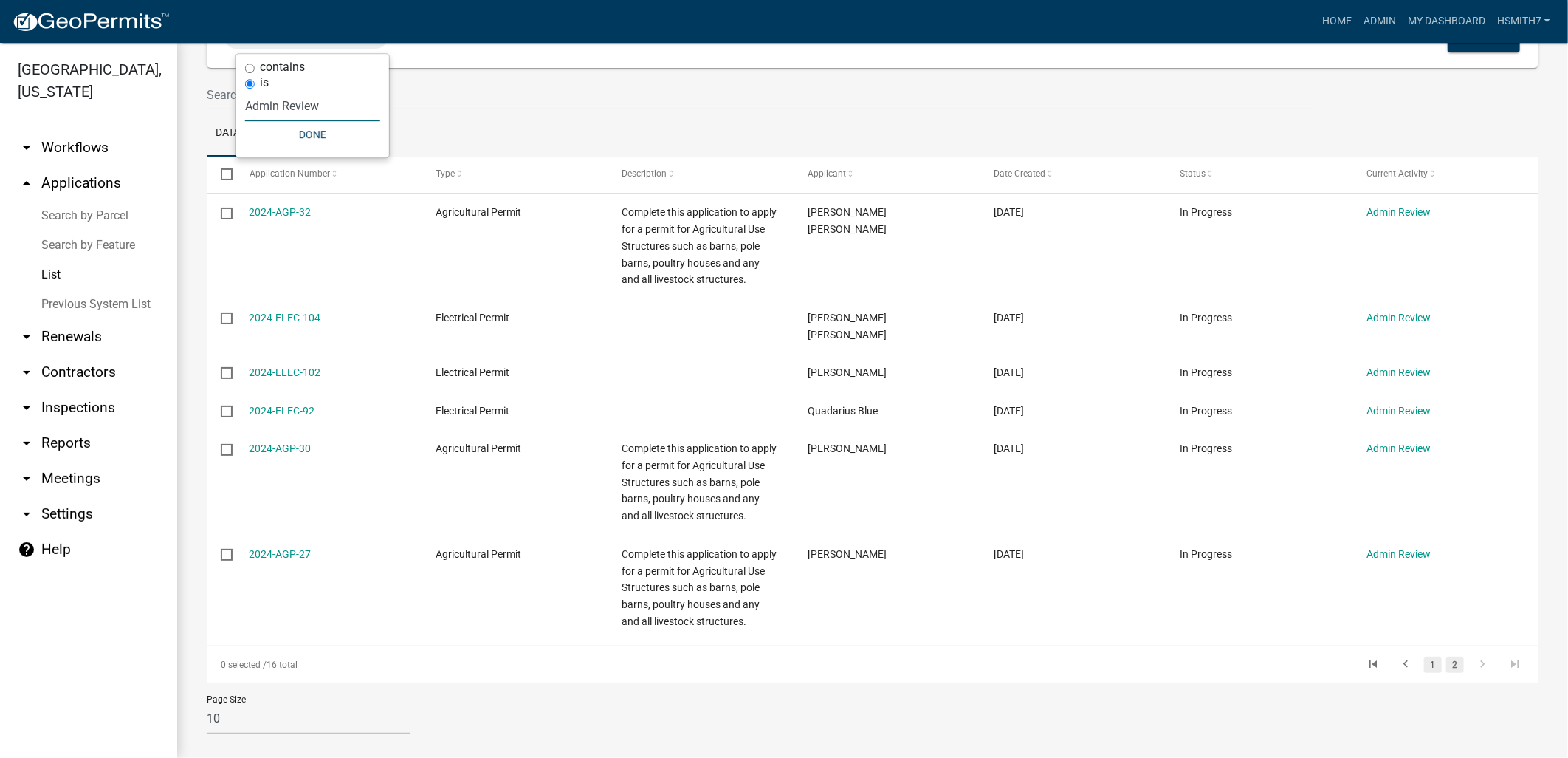
type input "Admin Review"
click at [1428, 656] on link "1" at bounding box center [1433, 664] width 18 height 16
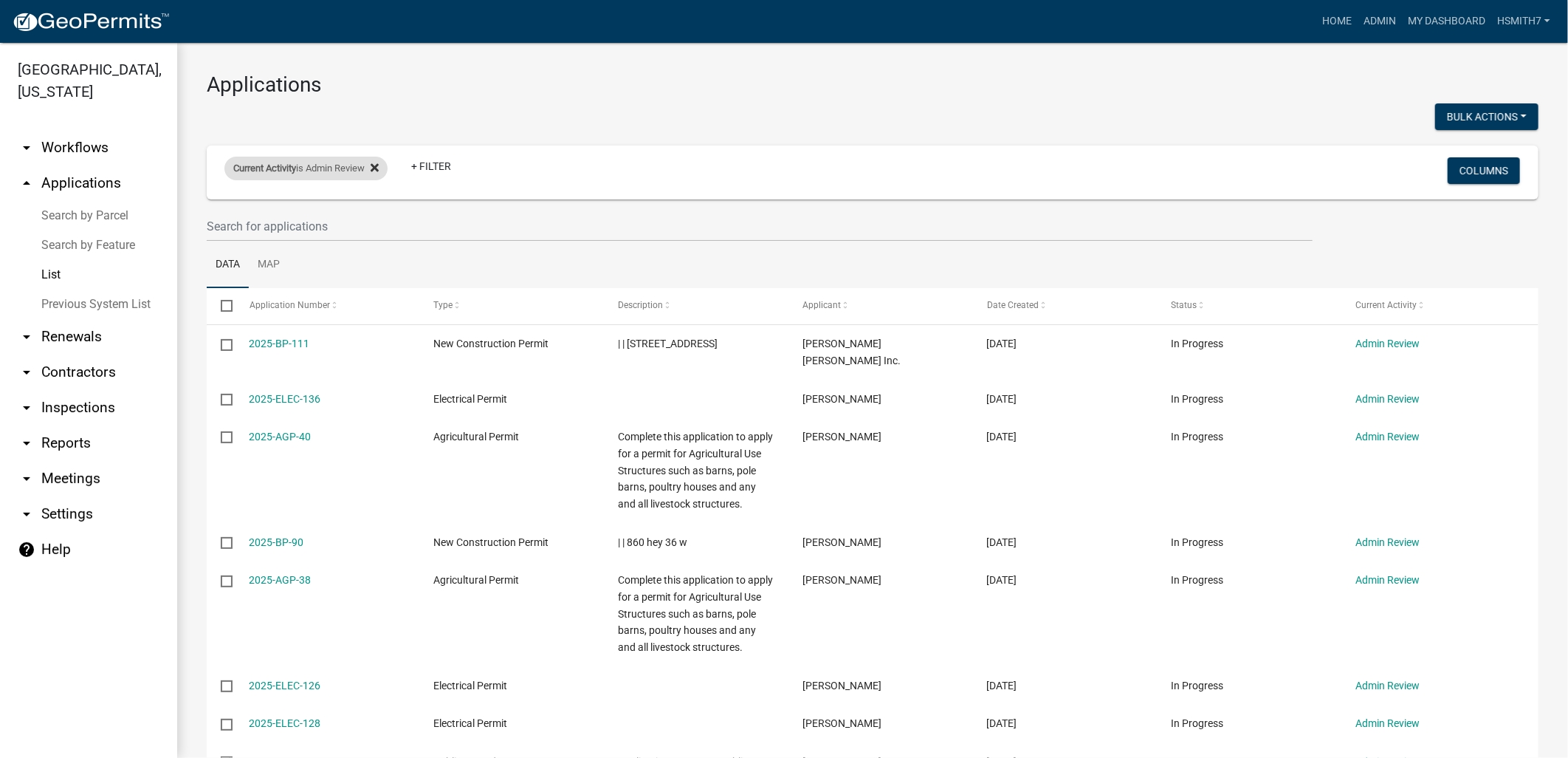
click at [379, 163] on icon at bounding box center [374, 168] width 9 height 11
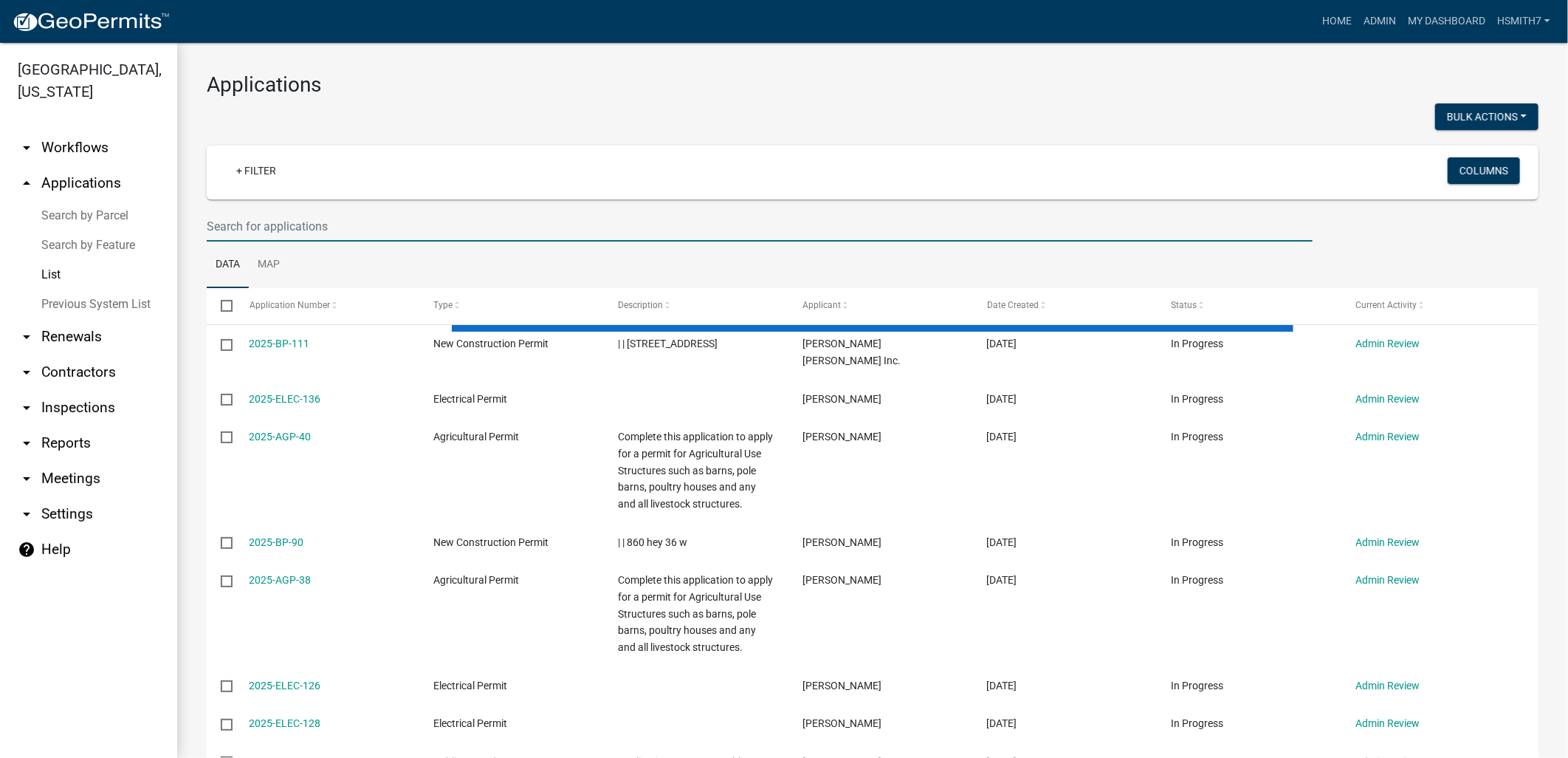
click at [358, 215] on input "text" at bounding box center [760, 227] width 1106 height 30
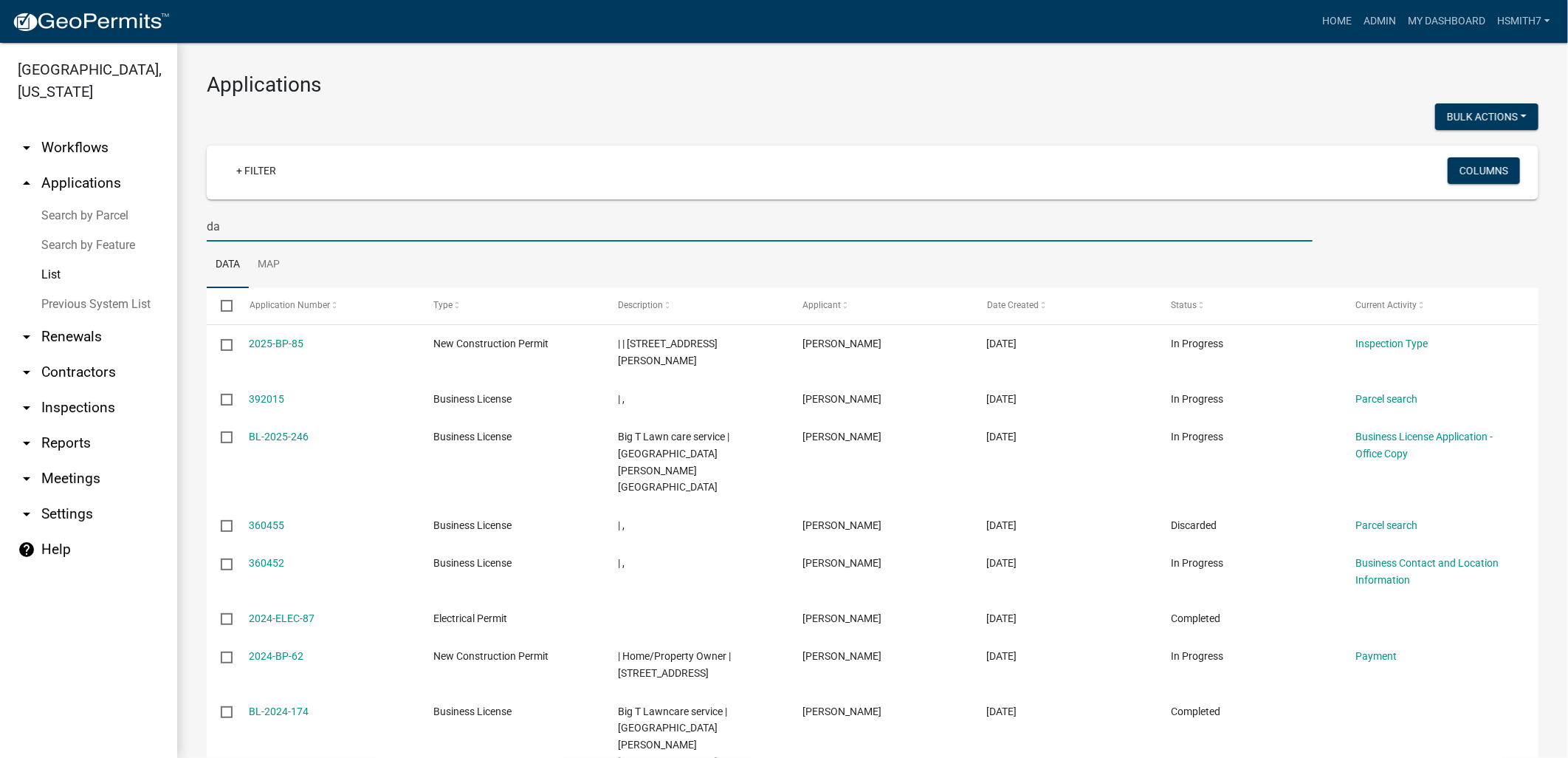
type input "d"
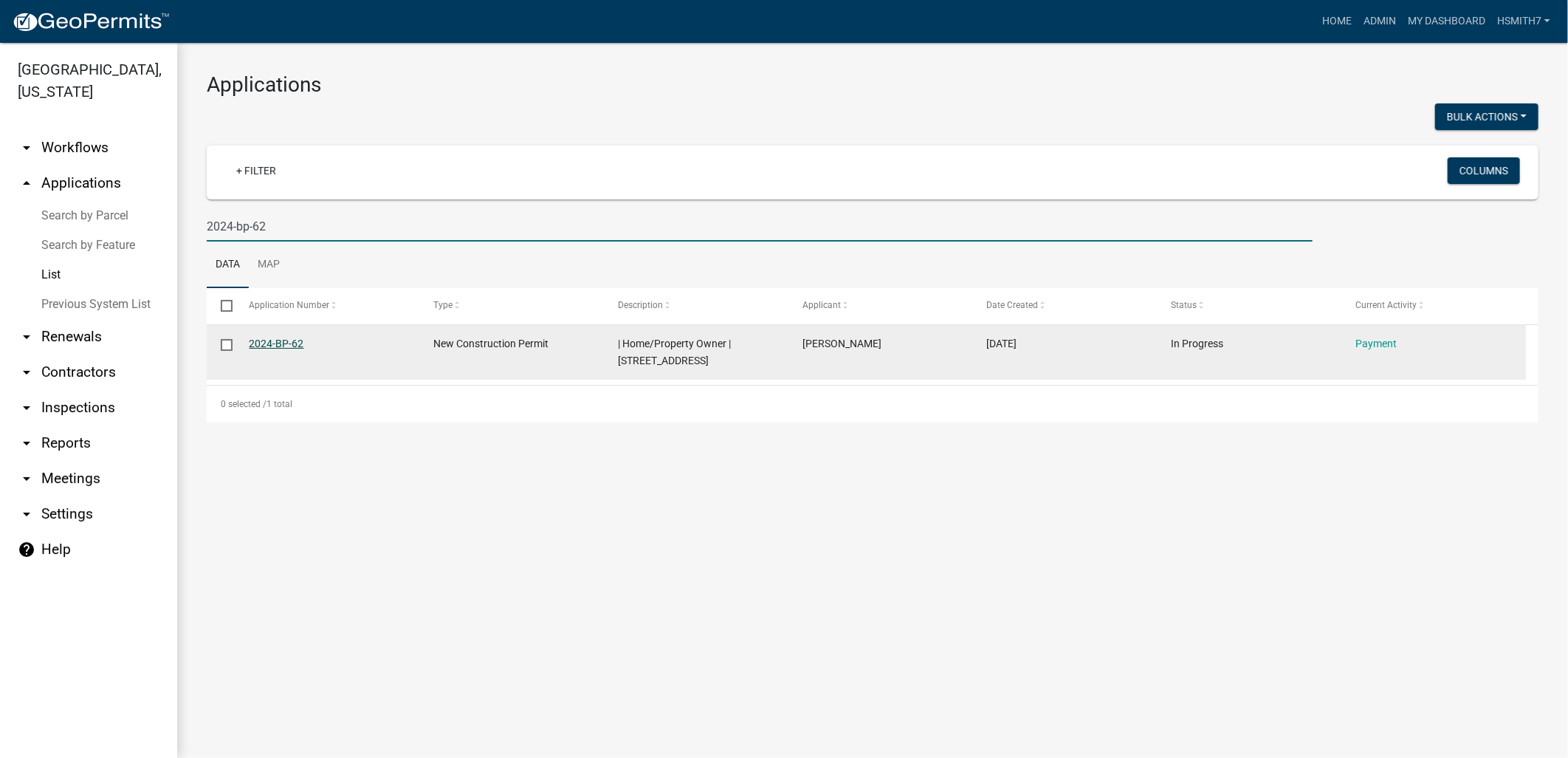
type input "2024-bp-62"
click at [285, 350] on div "2024-BP-62" at bounding box center [327, 344] width 156 height 17
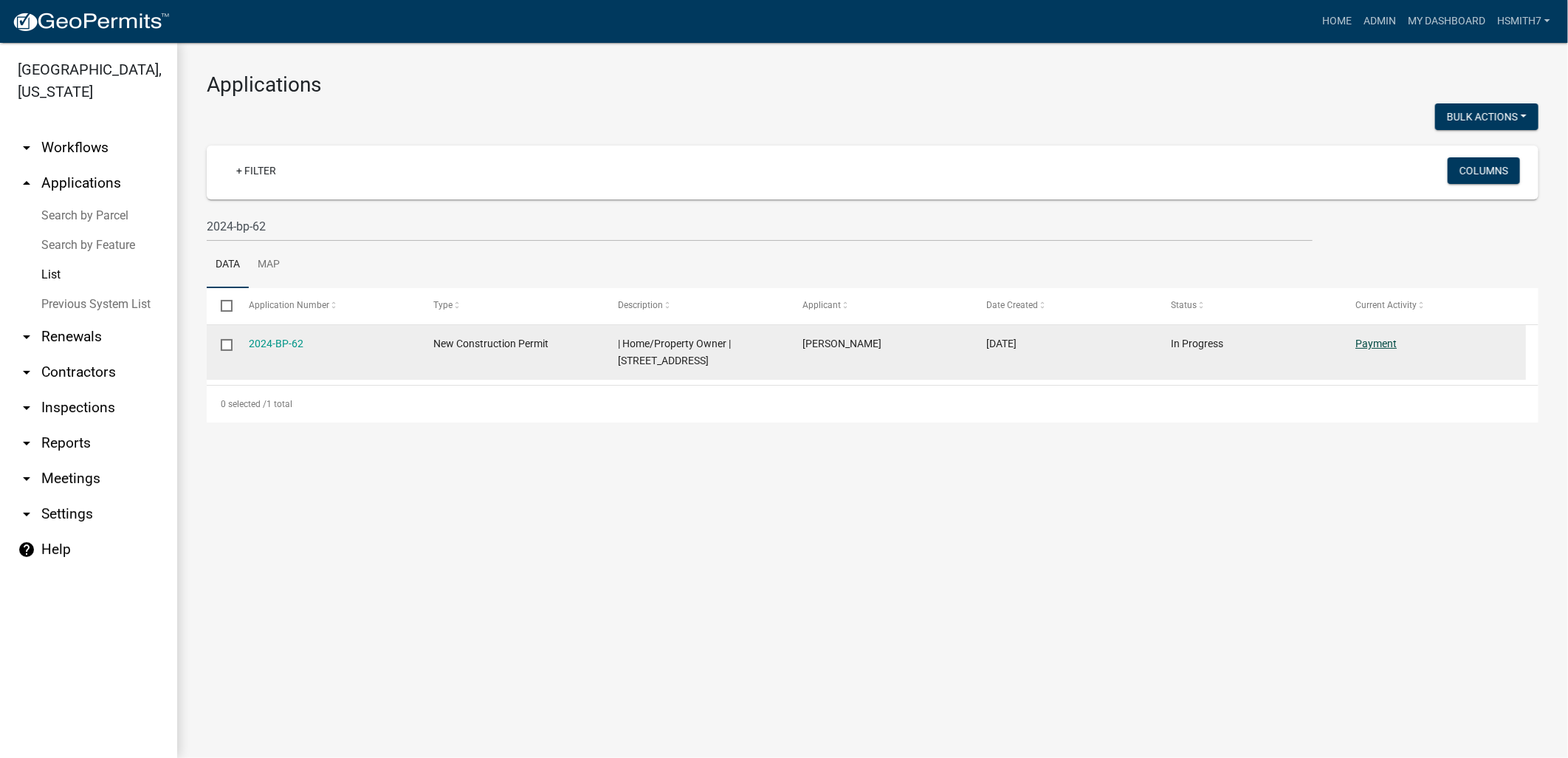
click at [1375, 341] on link "Payment" at bounding box center [1376, 343] width 41 height 11
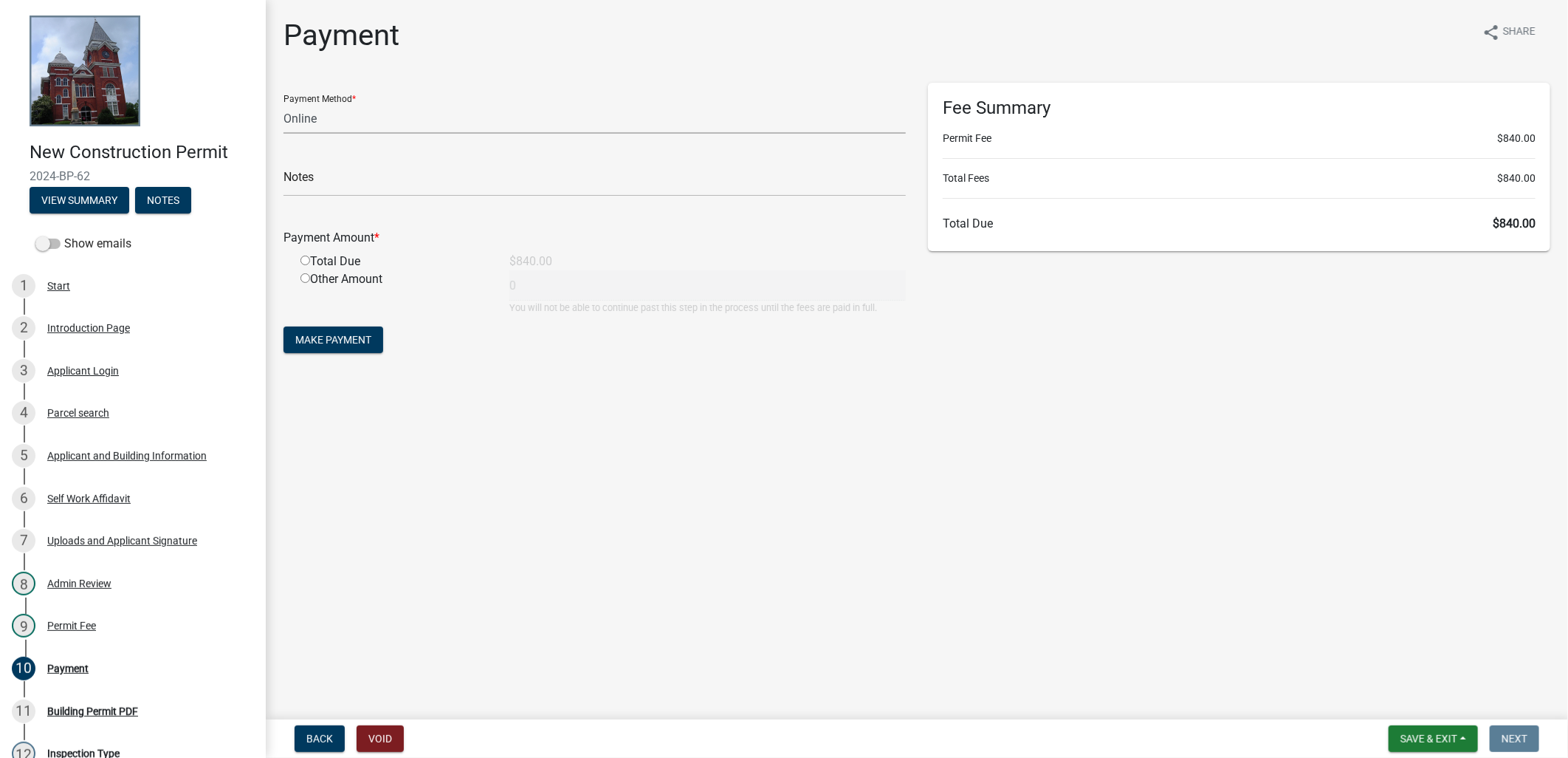
click at [385, 122] on select "Credit Card POS Check Cash Online" at bounding box center [595, 119] width 623 height 30
select select "1: 0"
click at [284, 104] on select "Credit Card POS Check Cash Online" at bounding box center [595, 119] width 623 height 30
click at [347, 182] on input "text" at bounding box center [595, 181] width 623 height 30
type input "ck#1021 receipt #19001"
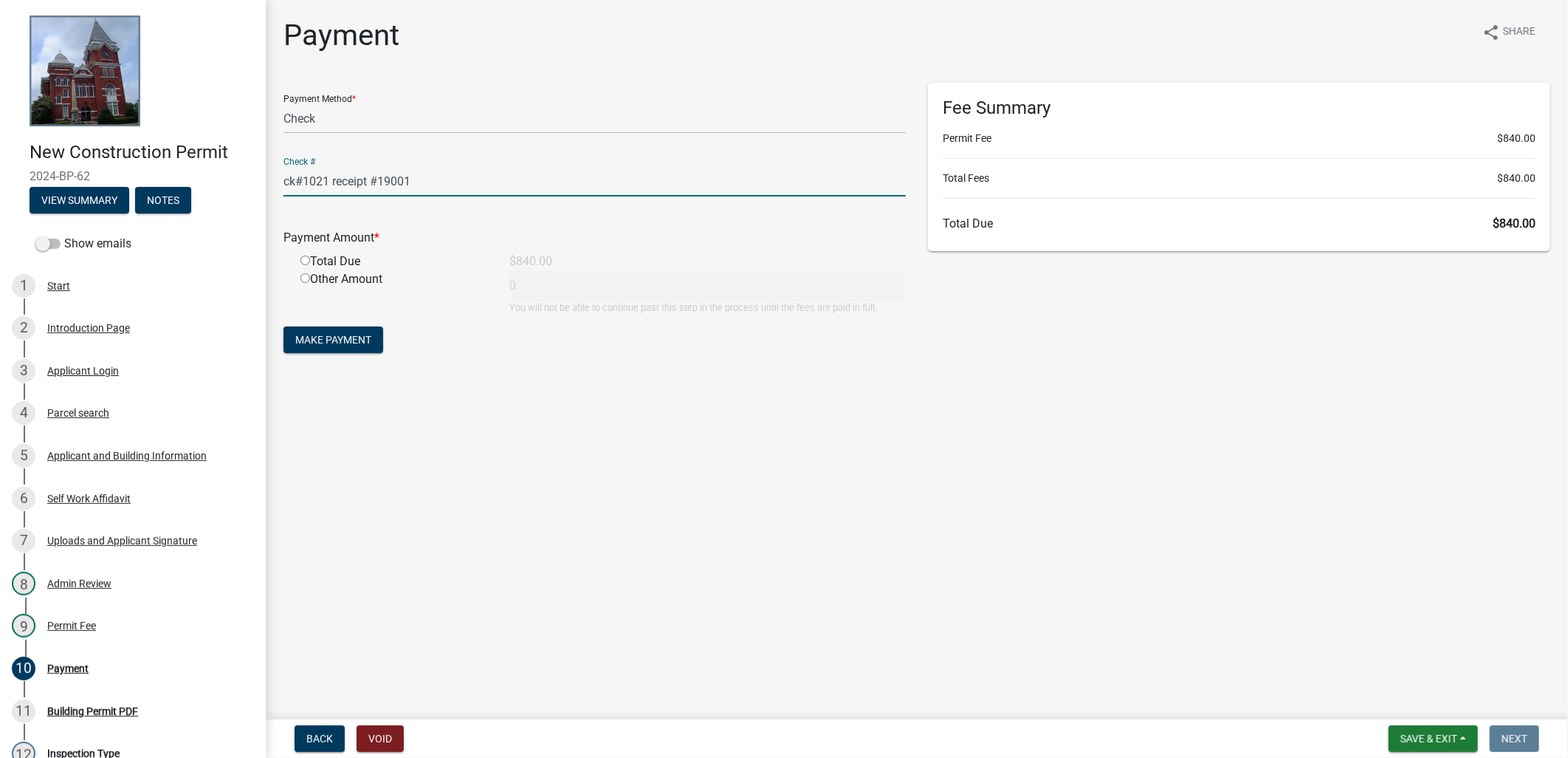
click at [347, 252] on div "Total Due" at bounding box center [393, 261] width 208 height 18
click at [344, 255] on div "Total Due" at bounding box center [393, 261] width 208 height 18
click at [301, 261] on input "radio" at bounding box center [306, 260] width 10 height 10
radio input "true"
type input "840"
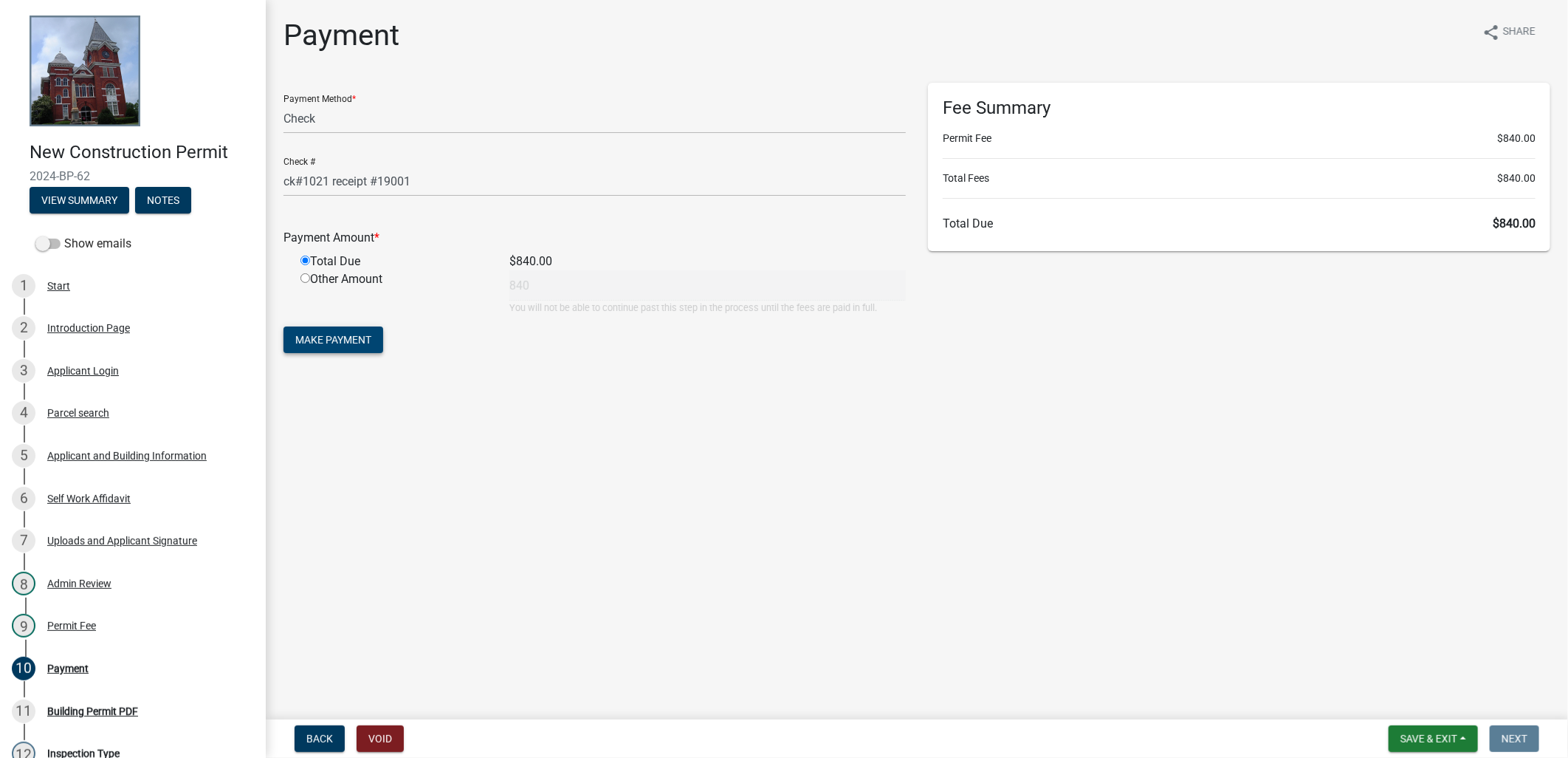
click at [323, 342] on span "Make Payment" at bounding box center [333, 340] width 76 height 11
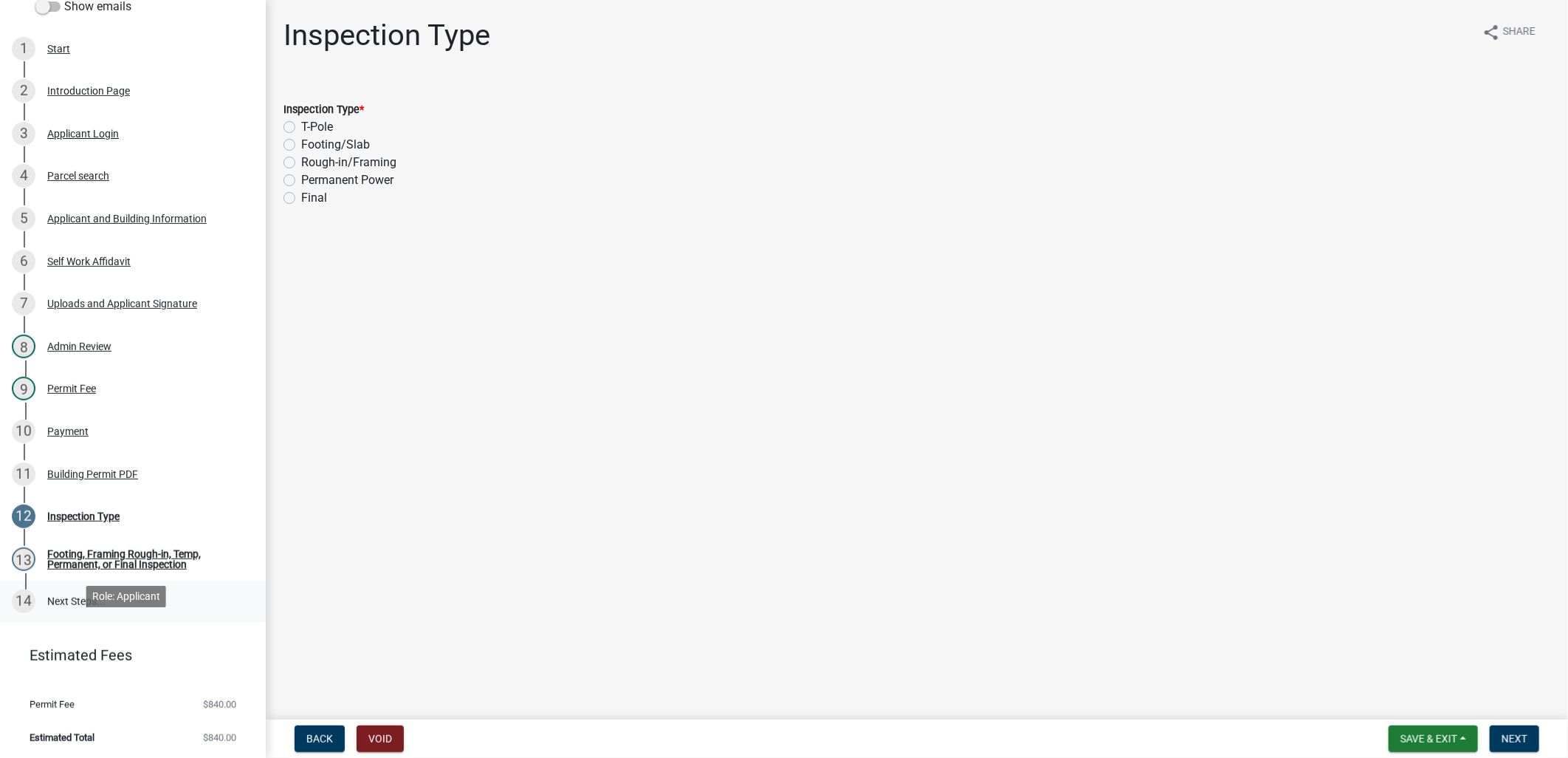
scroll to position [238, 0]
click at [122, 429] on div "10 Payment" at bounding box center [127, 429] width 230 height 24
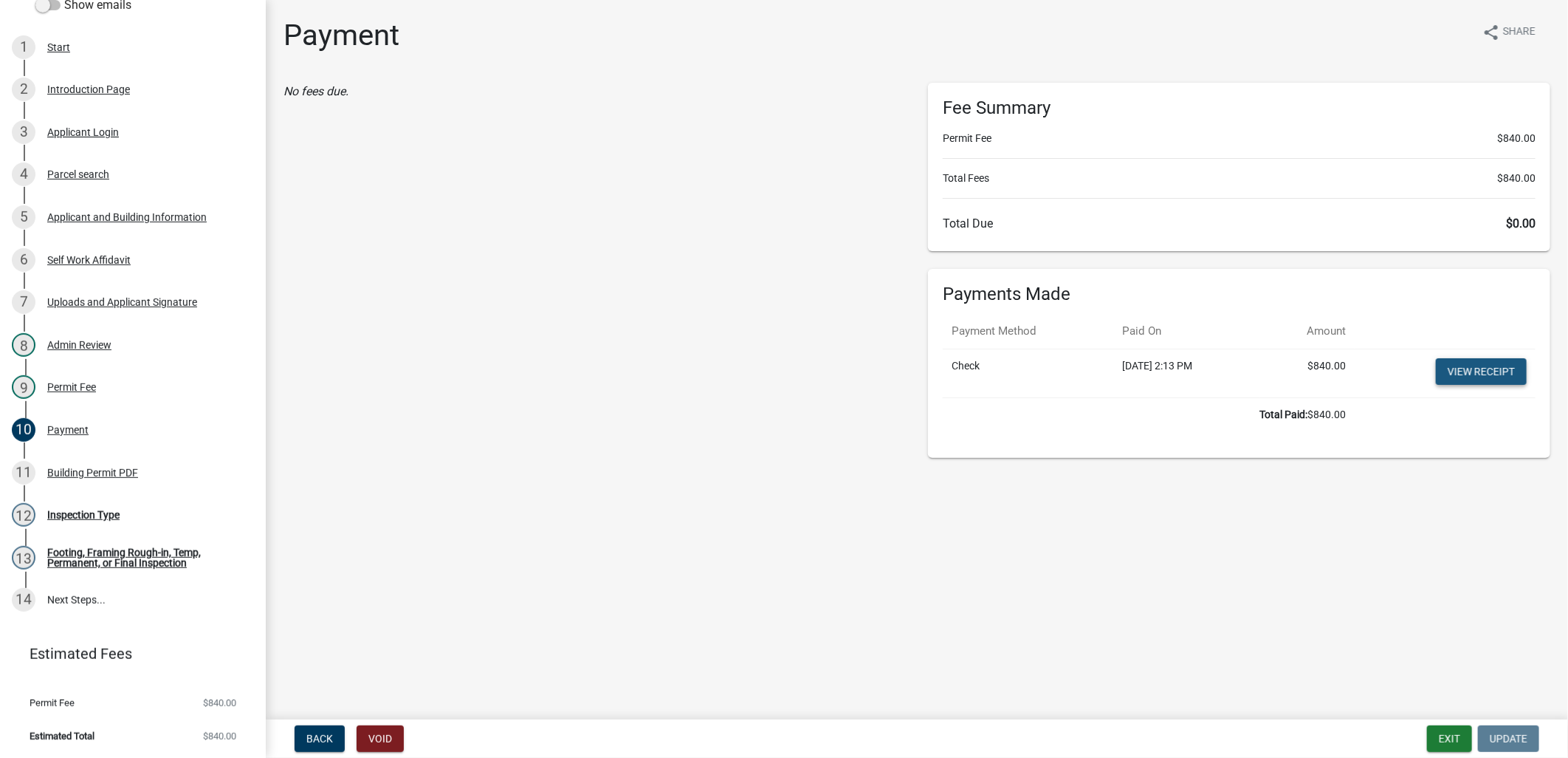
click at [1504, 373] on link "View receipt" at bounding box center [1480, 371] width 90 height 27
click at [100, 469] on div "Building Permit PDF" at bounding box center [92, 472] width 90 height 10
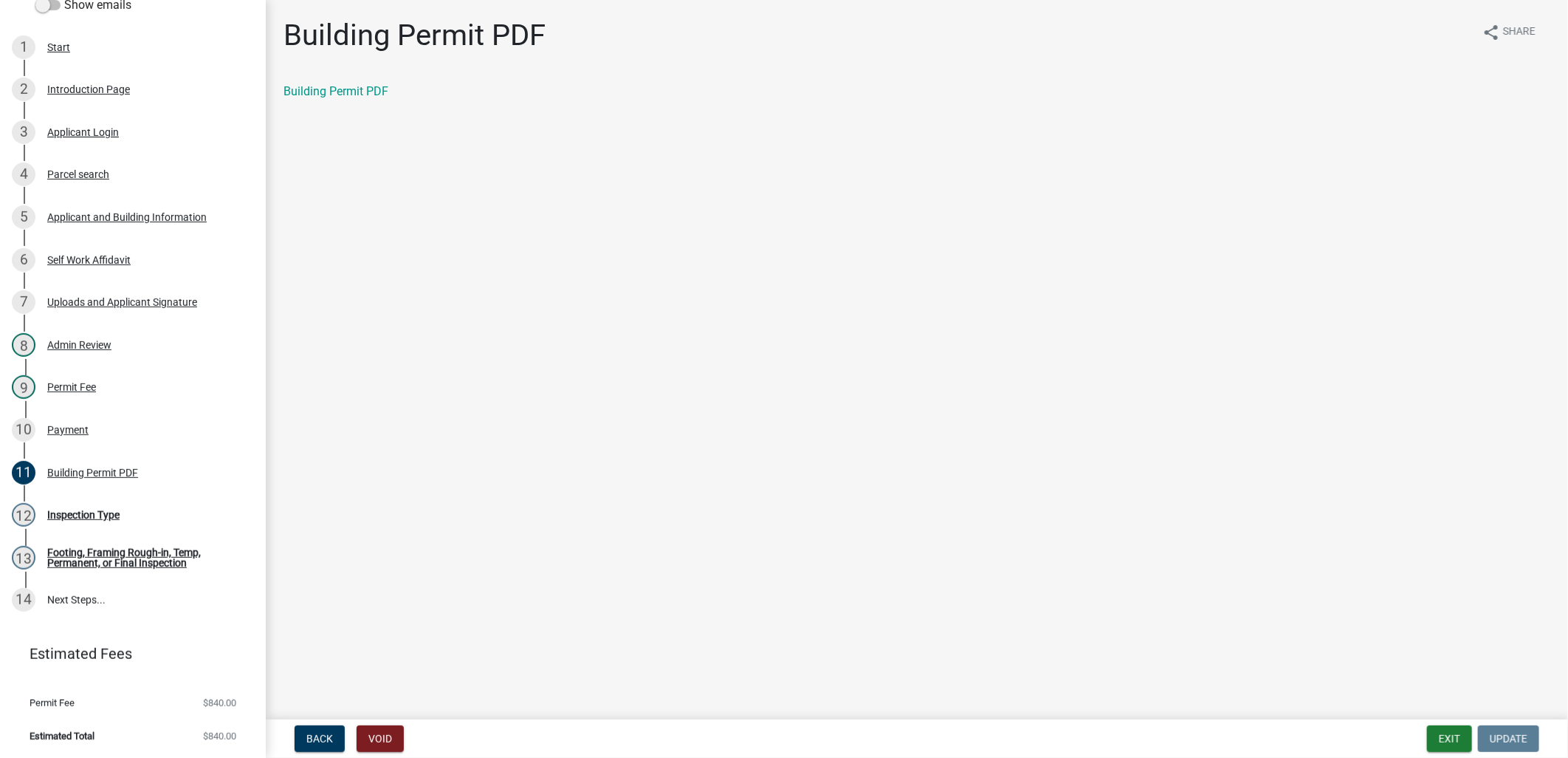
click at [345, 74] on div "Building Permit PDF share Share Building Permit PDF" at bounding box center [917, 71] width 1289 height 108
click at [345, 90] on link "Building Permit PDF" at bounding box center [336, 90] width 105 height 14
click at [1452, 728] on button "Exit" at bounding box center [1449, 739] width 45 height 27
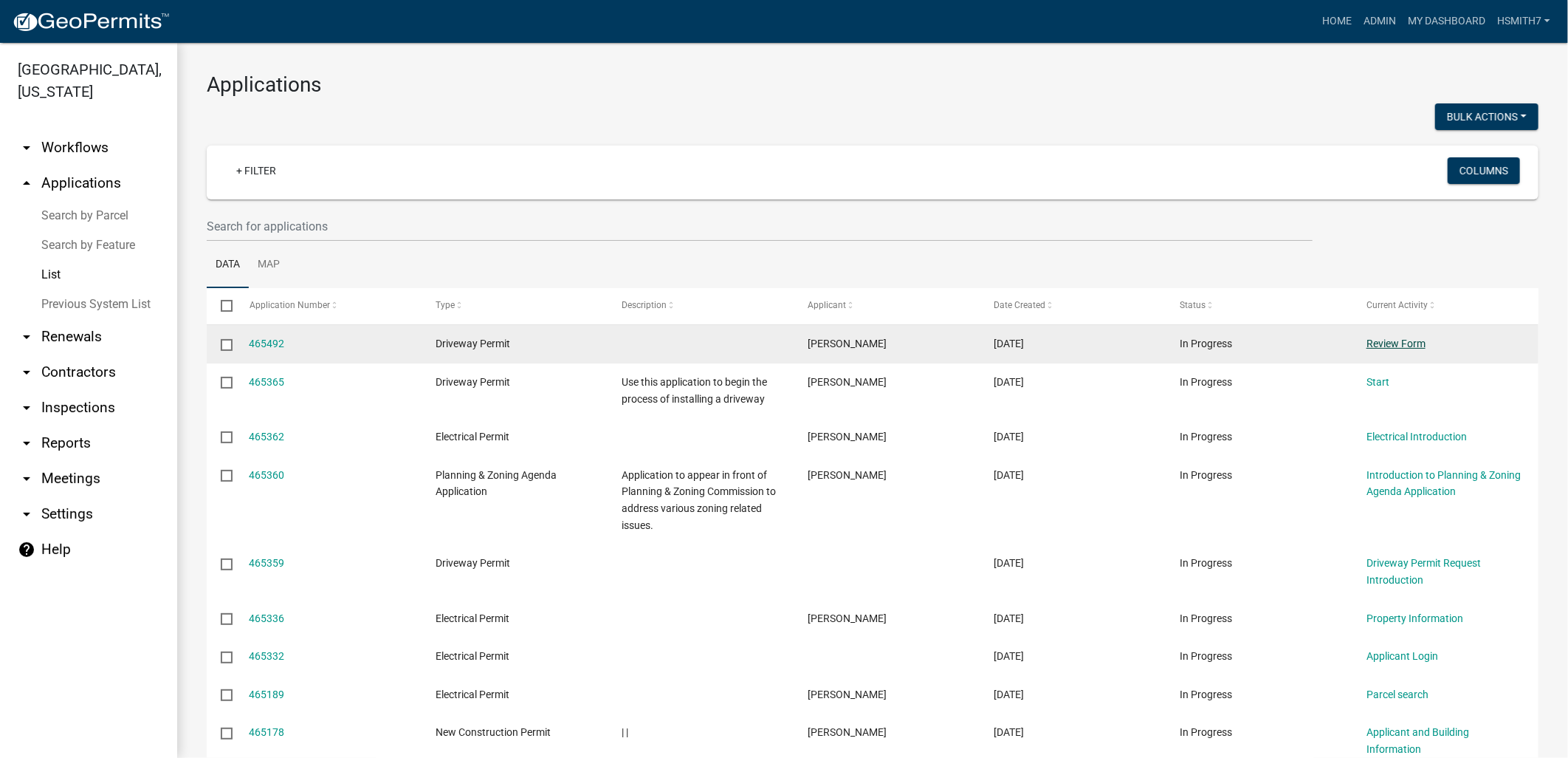
click at [1413, 347] on link "Review Form" at bounding box center [1396, 343] width 59 height 11
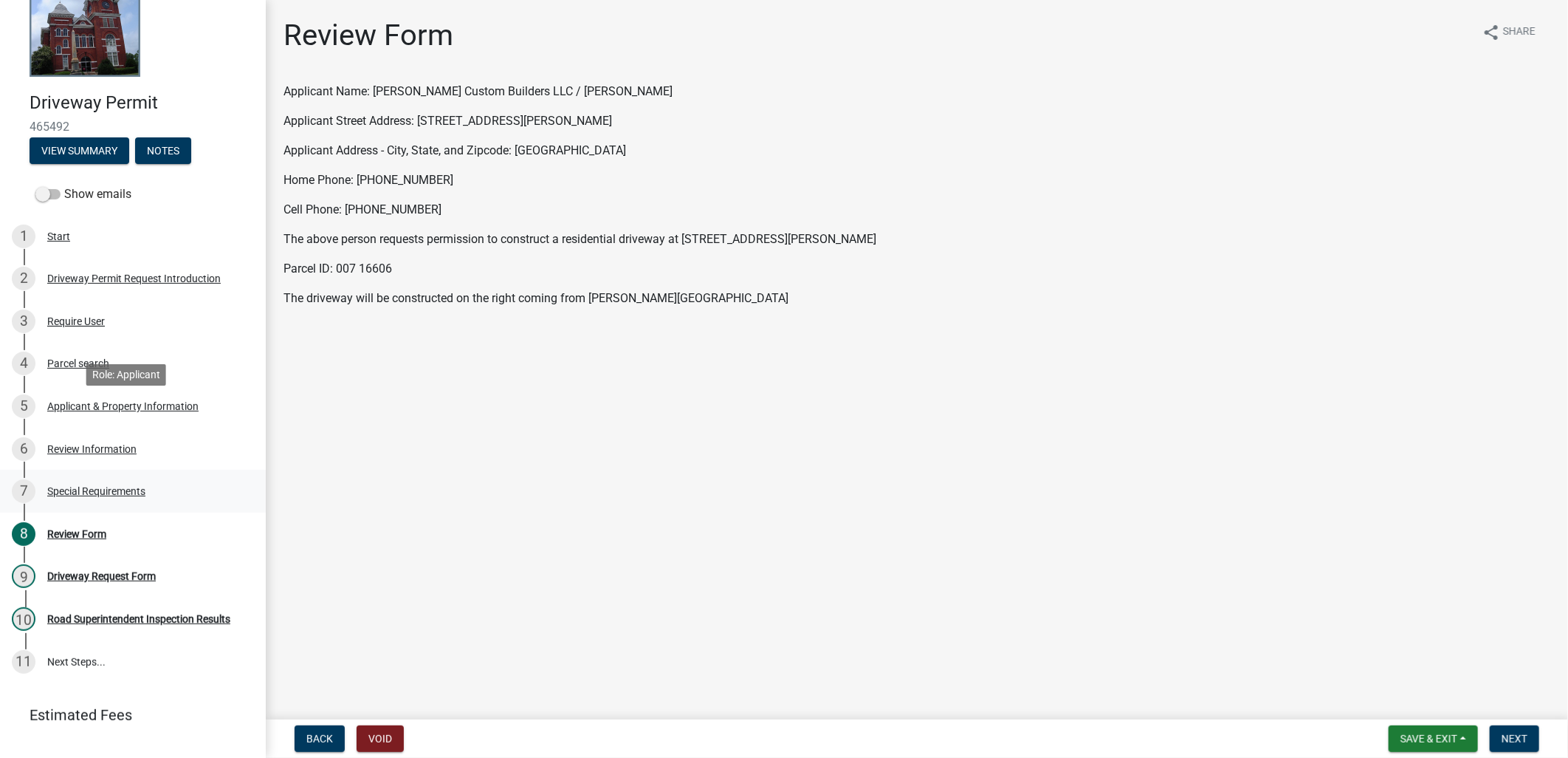
scroll to position [77, 0]
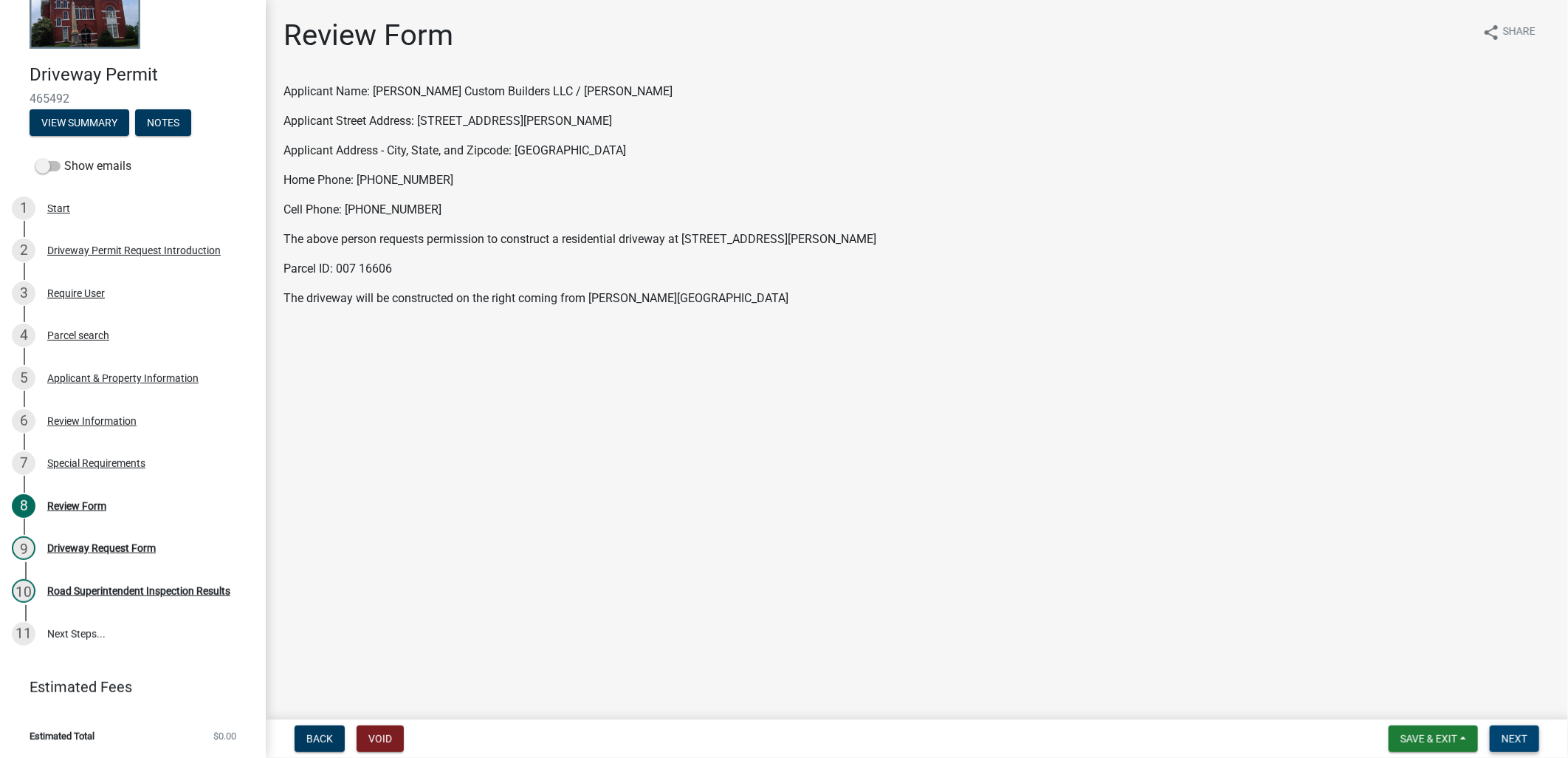
click at [1522, 728] on button "Next" at bounding box center [1515, 739] width 50 height 27
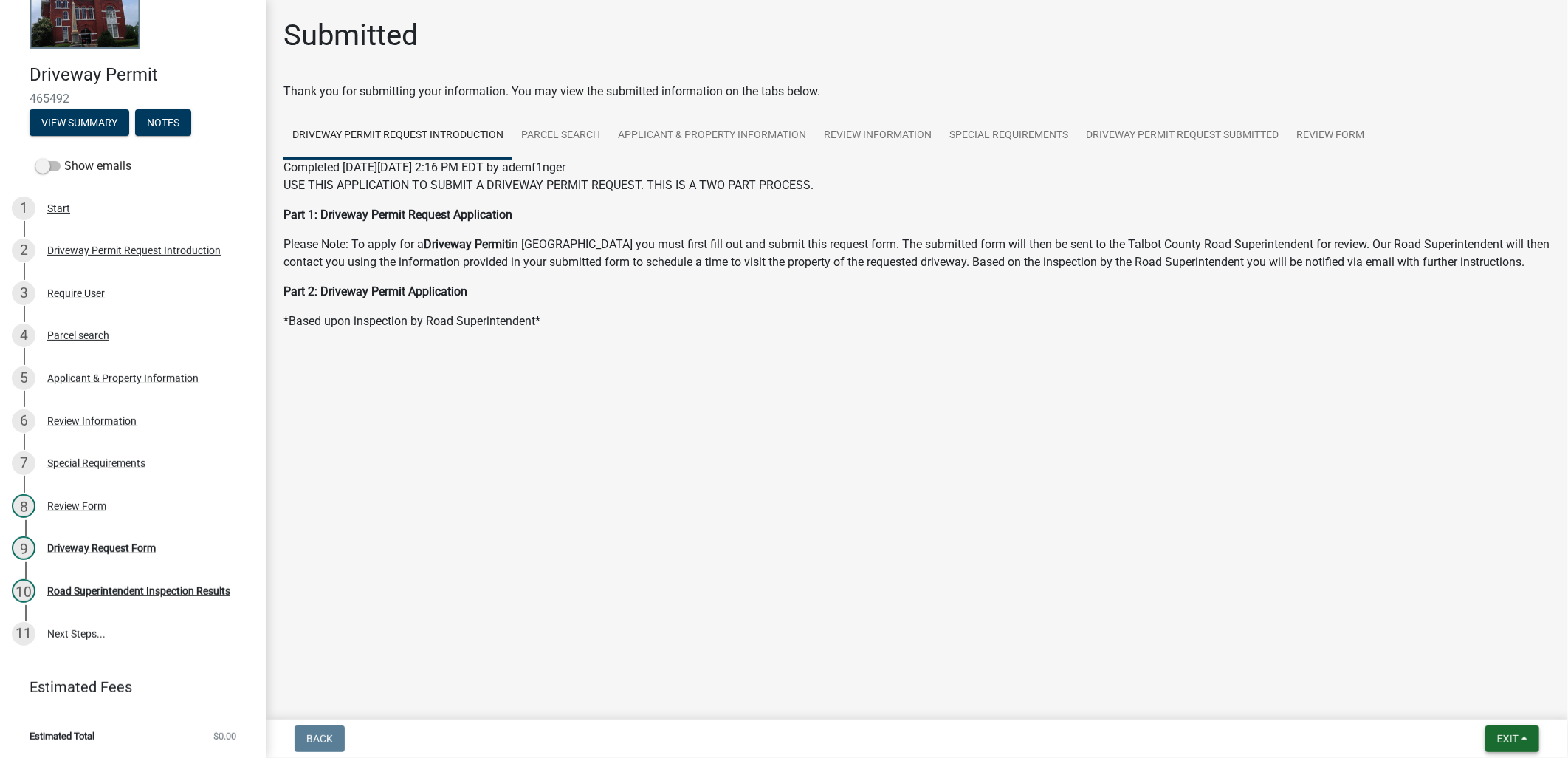
click at [1526, 737] on button "Exit" at bounding box center [1512, 739] width 54 height 27
click at [85, 120] on button "View Summary" at bounding box center [79, 123] width 100 height 27
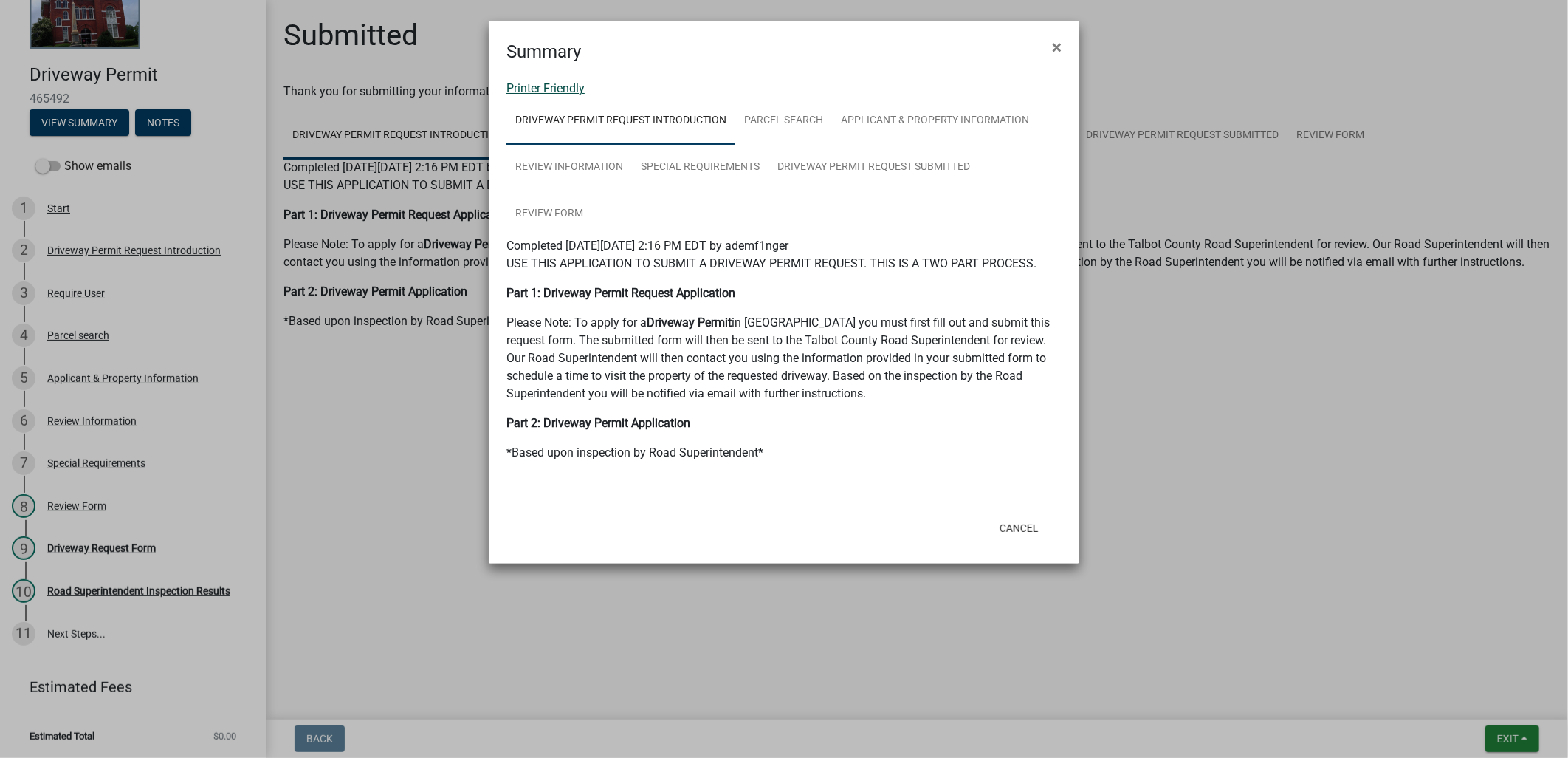
click at [557, 81] on link "Printer Friendly" at bounding box center [546, 88] width 78 height 14
click at [1018, 522] on button "Cancel" at bounding box center [1020, 529] width 63 height 27
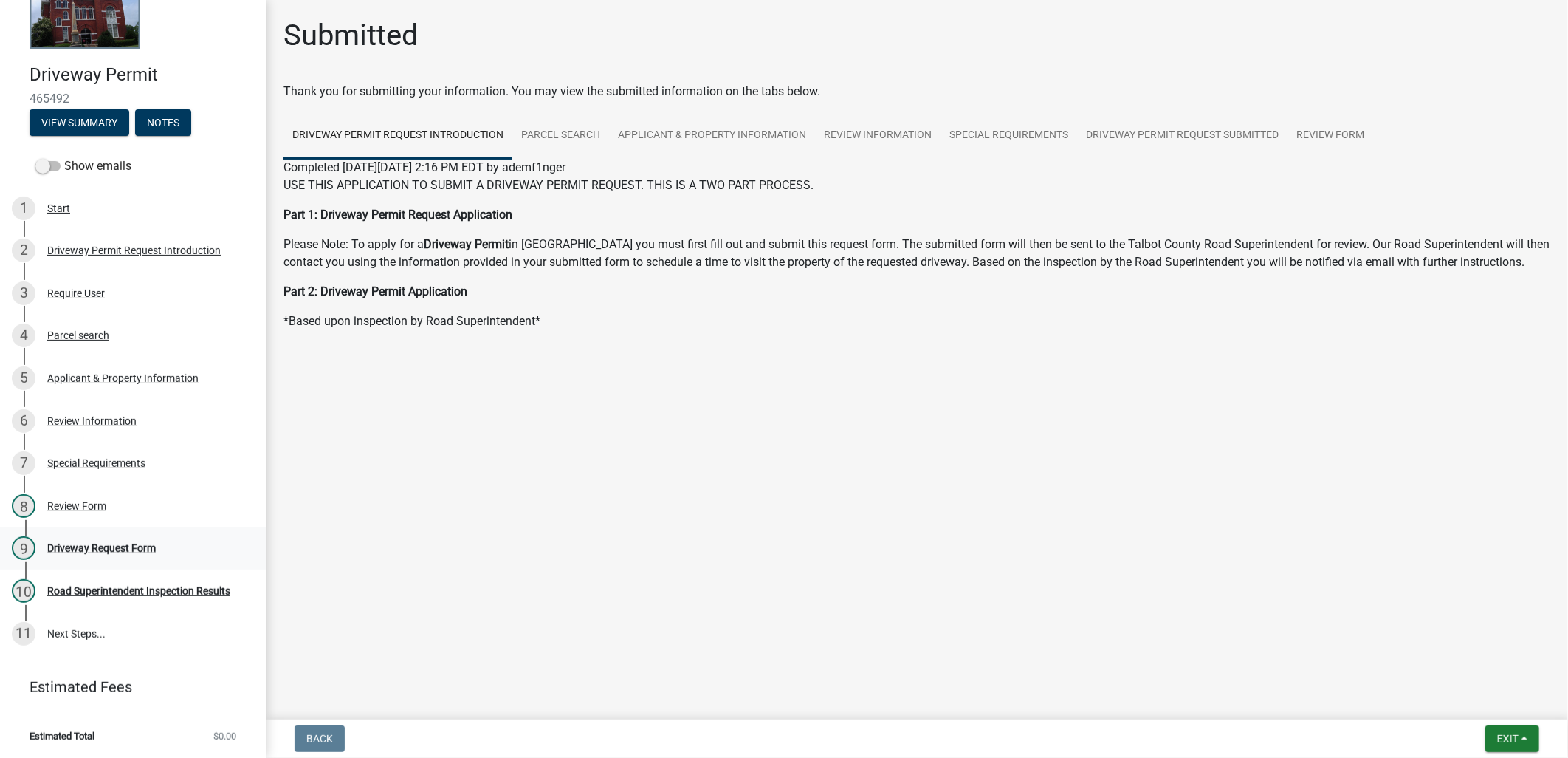
click at [149, 550] on div "Driveway Request Form" at bounding box center [102, 548] width 109 height 10
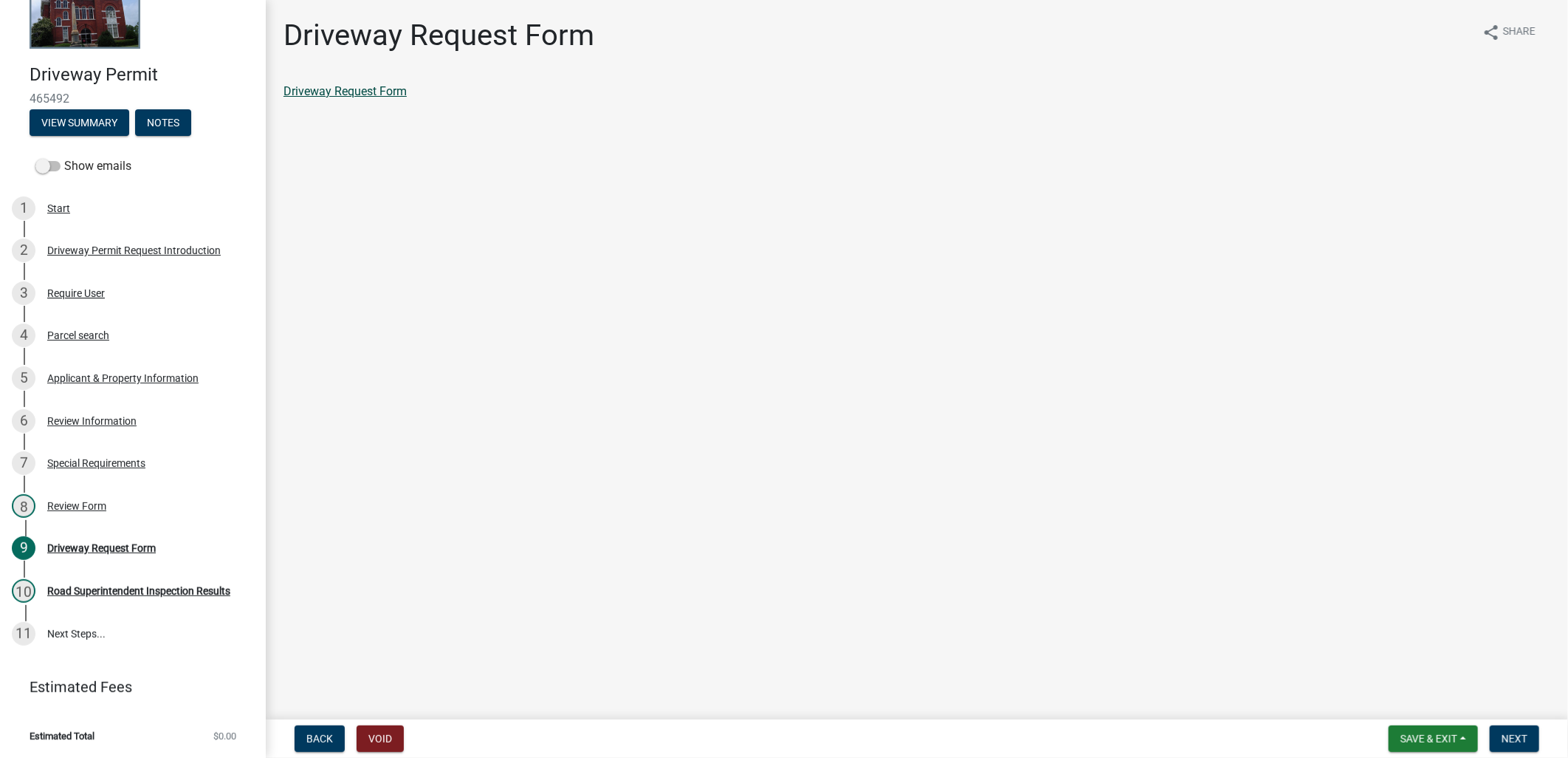
click at [357, 94] on link "Driveway Request Form" at bounding box center [346, 90] width 124 height 14
click at [1527, 742] on span "Next" at bounding box center [1514, 738] width 26 height 11
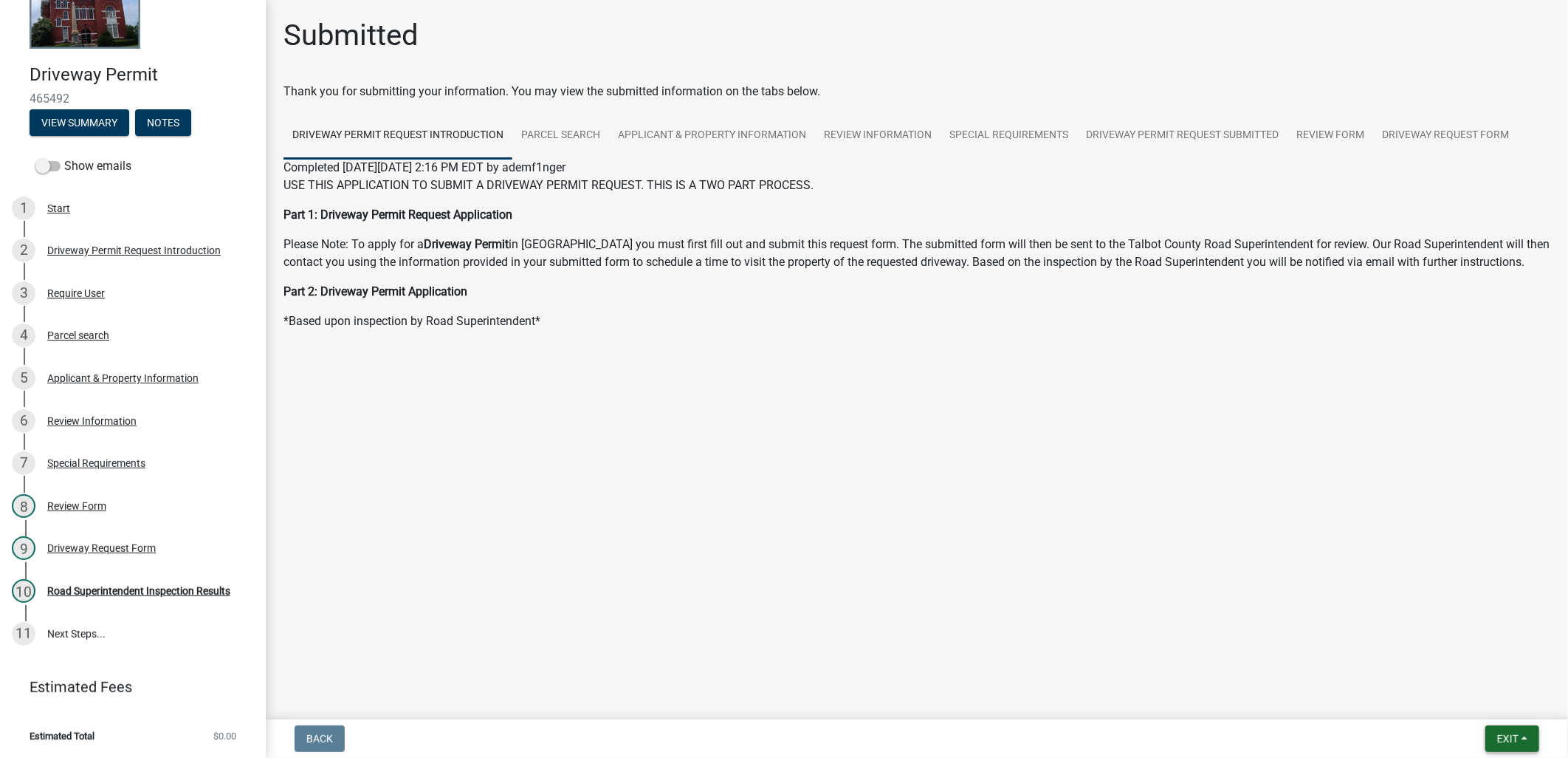
click at [1510, 743] on span "Exit" at bounding box center [1508, 738] width 21 height 11
click at [1482, 709] on button "Save & Exit" at bounding box center [1480, 700] width 118 height 35
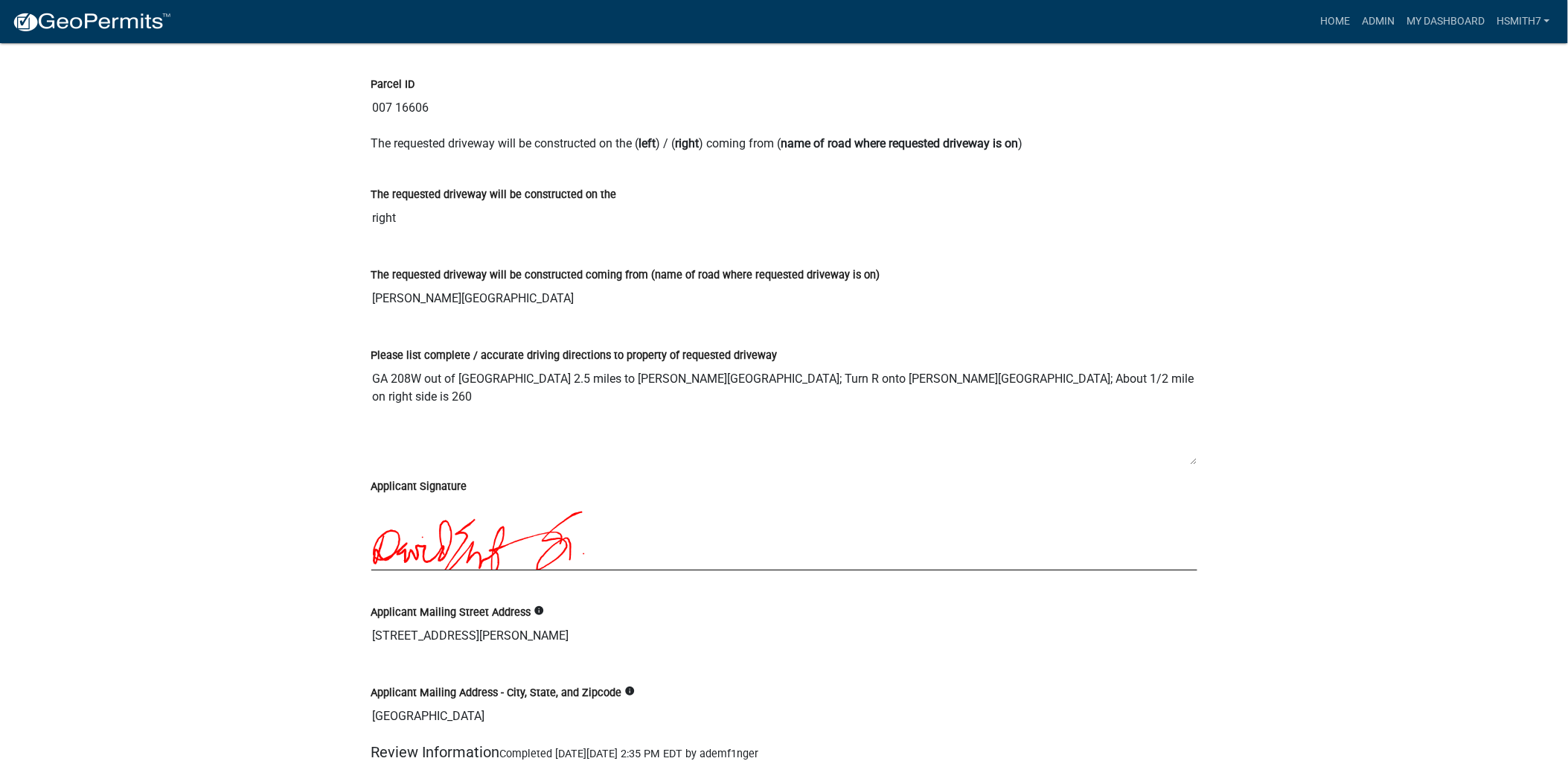
scroll to position [1571, 0]
